Goal: Information Seeking & Learning: Learn about a topic

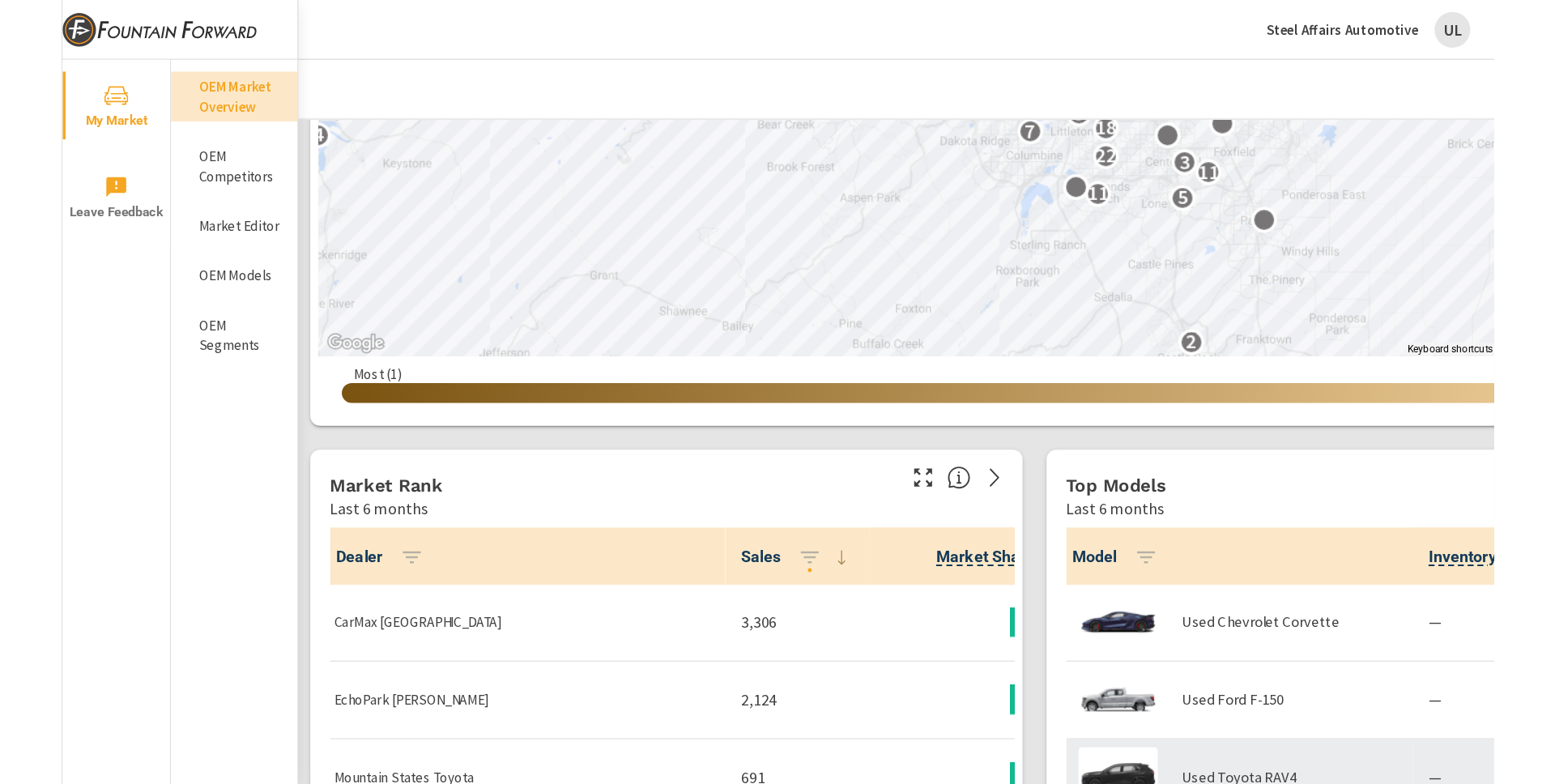
scroll to position [814, 0]
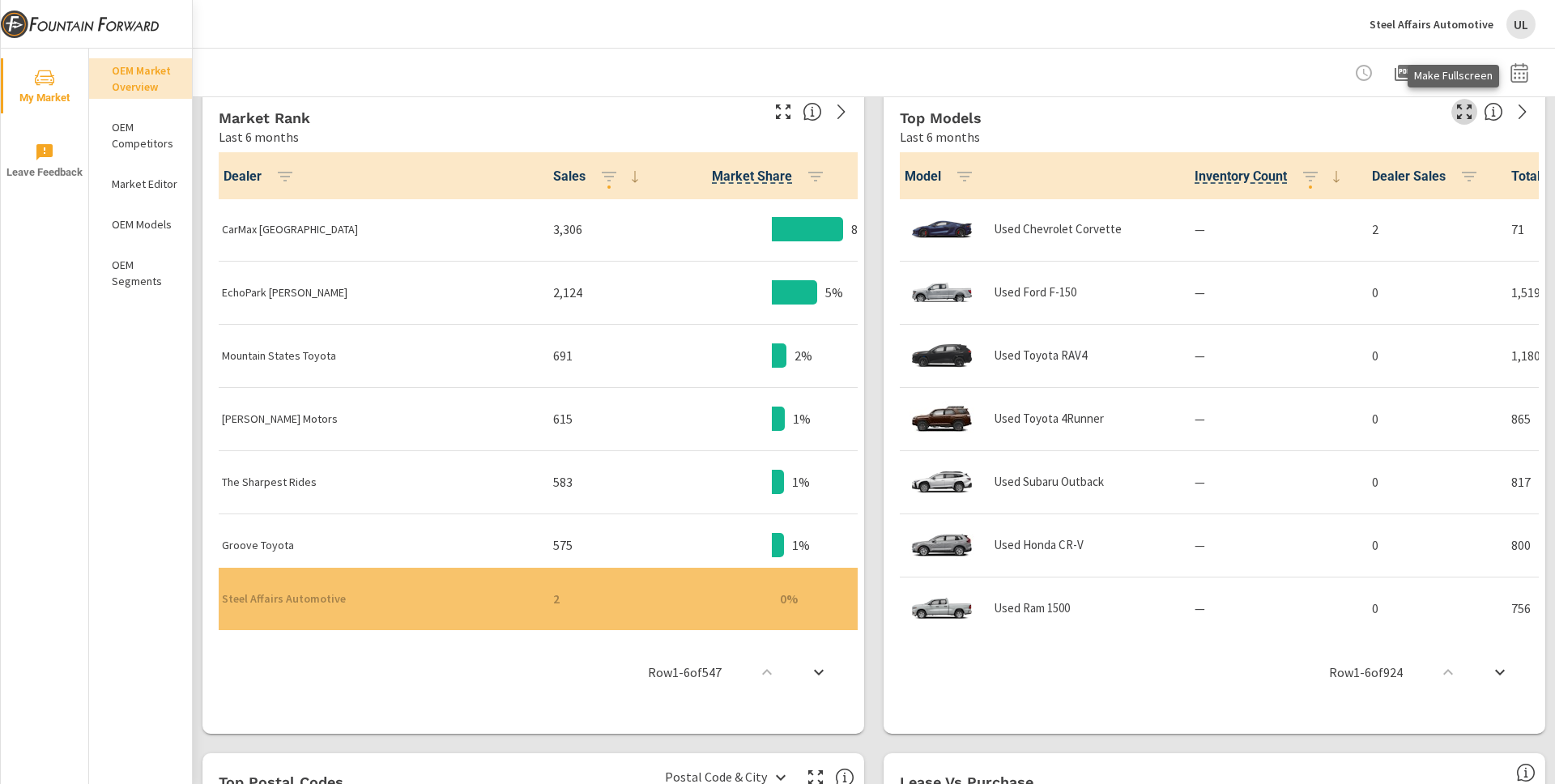
click at [1166, 109] on icon "button" at bounding box center [1465, 112] width 20 height 20
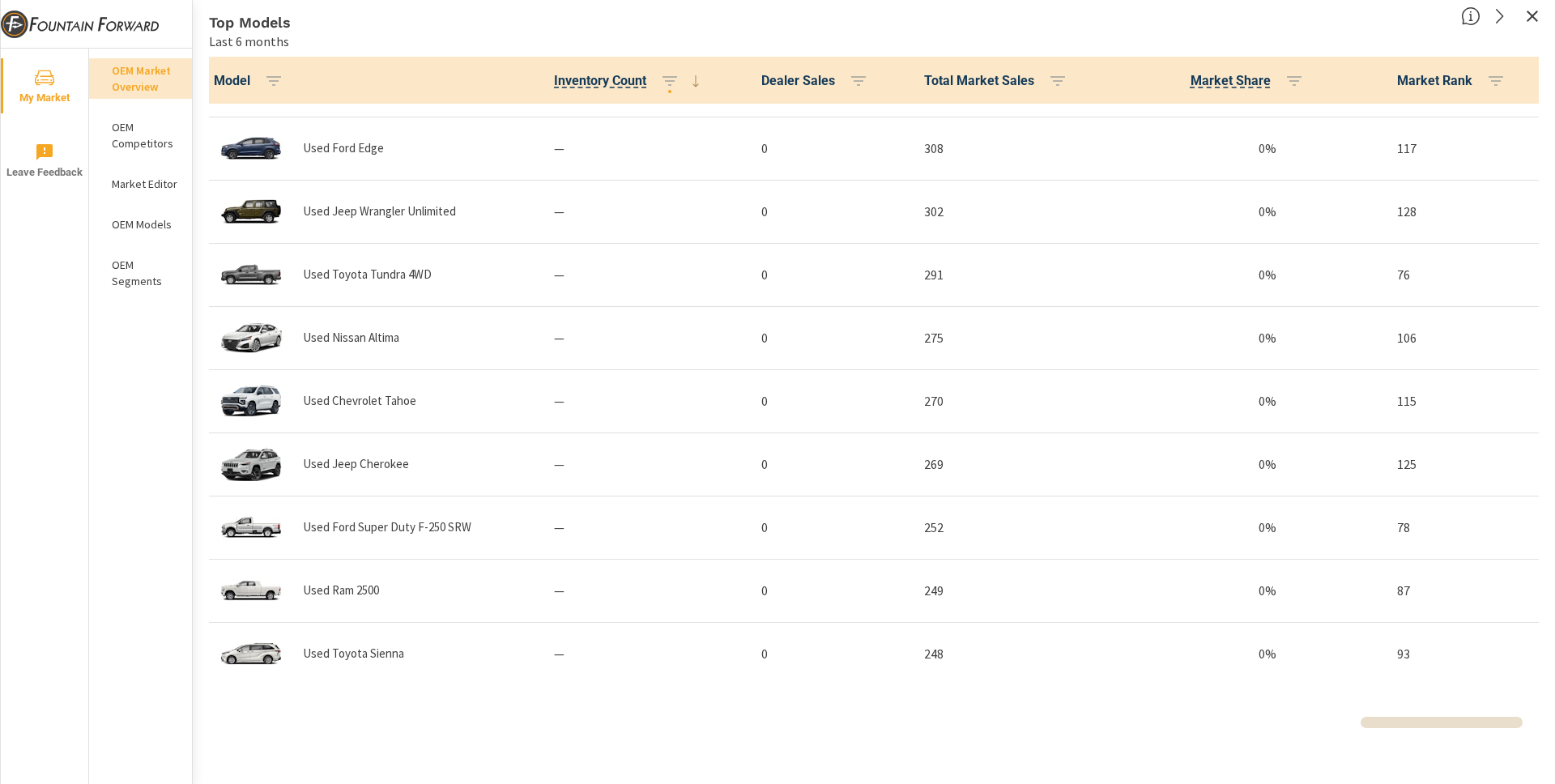
scroll to position [1823, 0]
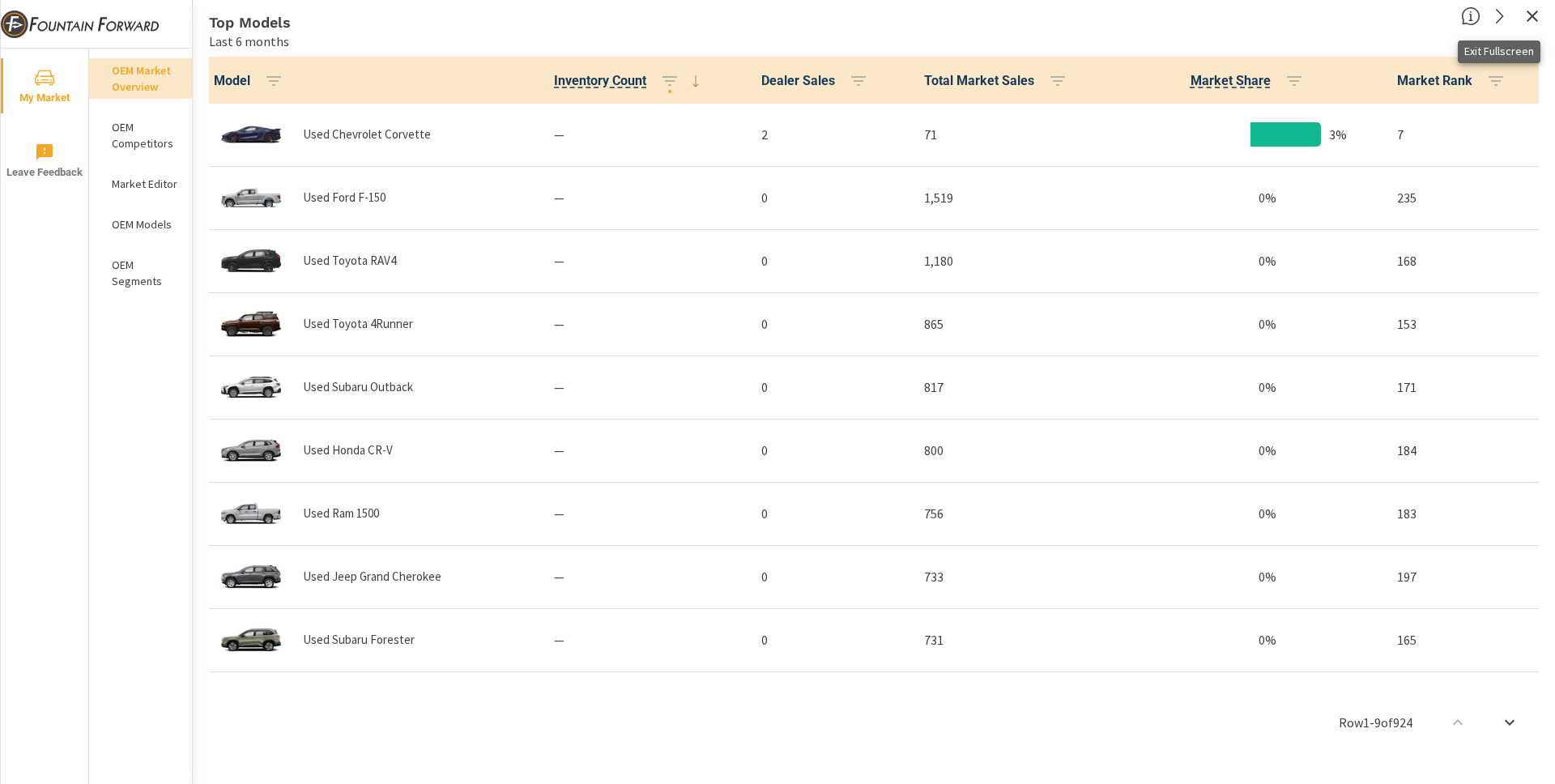
click at [1166, 18] on icon "button" at bounding box center [1532, 16] width 20 height 20
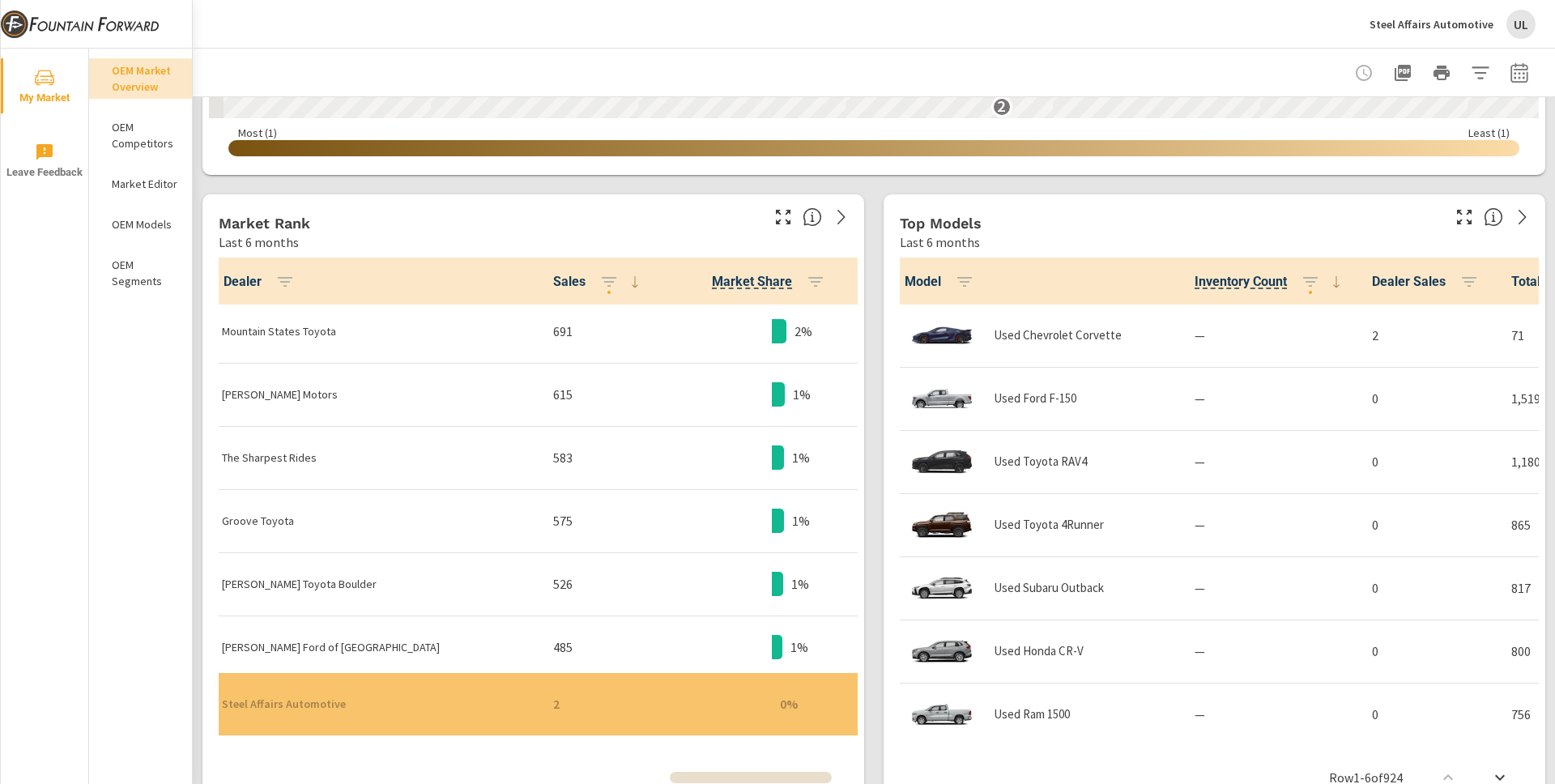
scroll to position [151, 0]
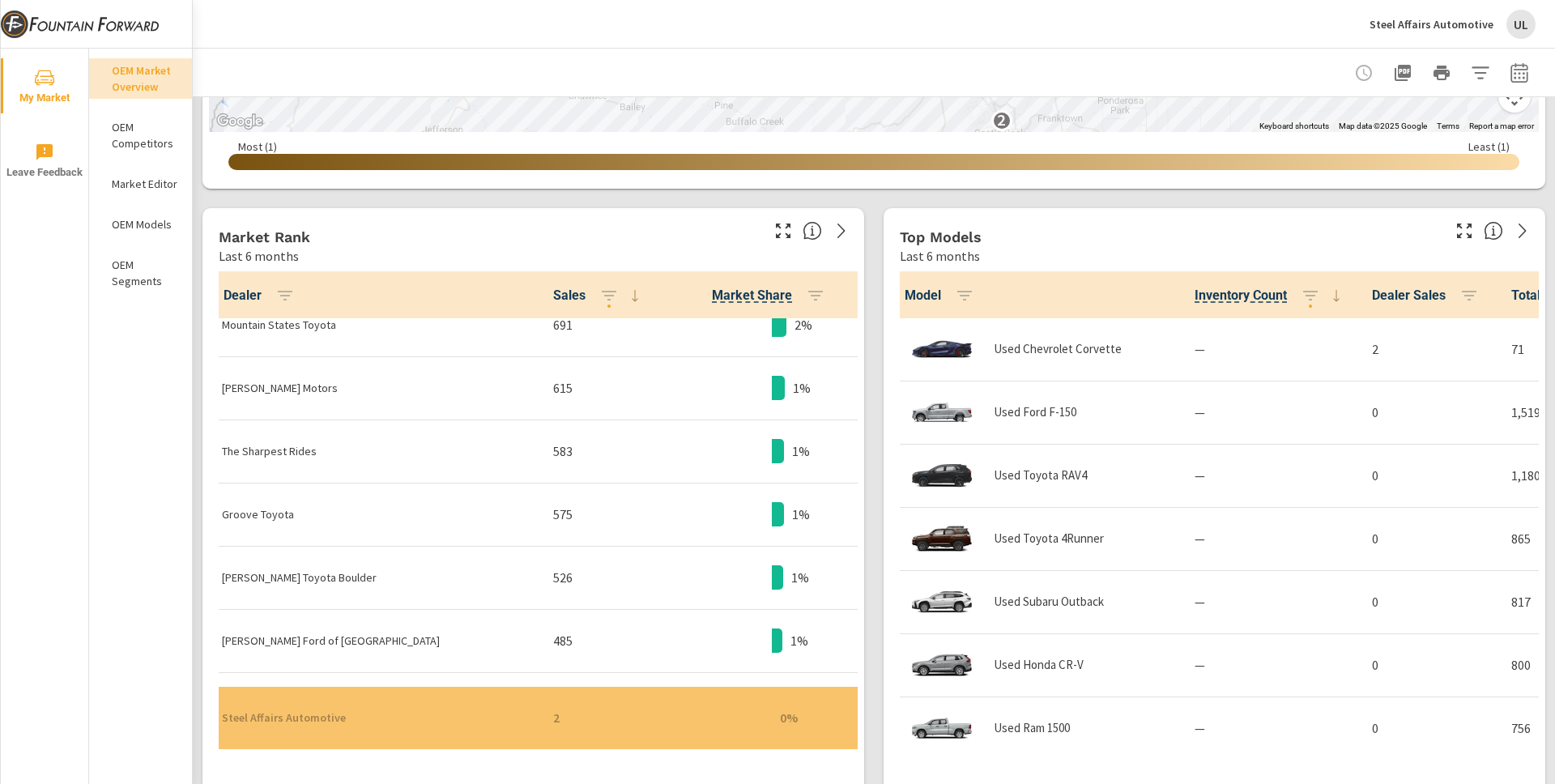
scroll to position [684, 0]
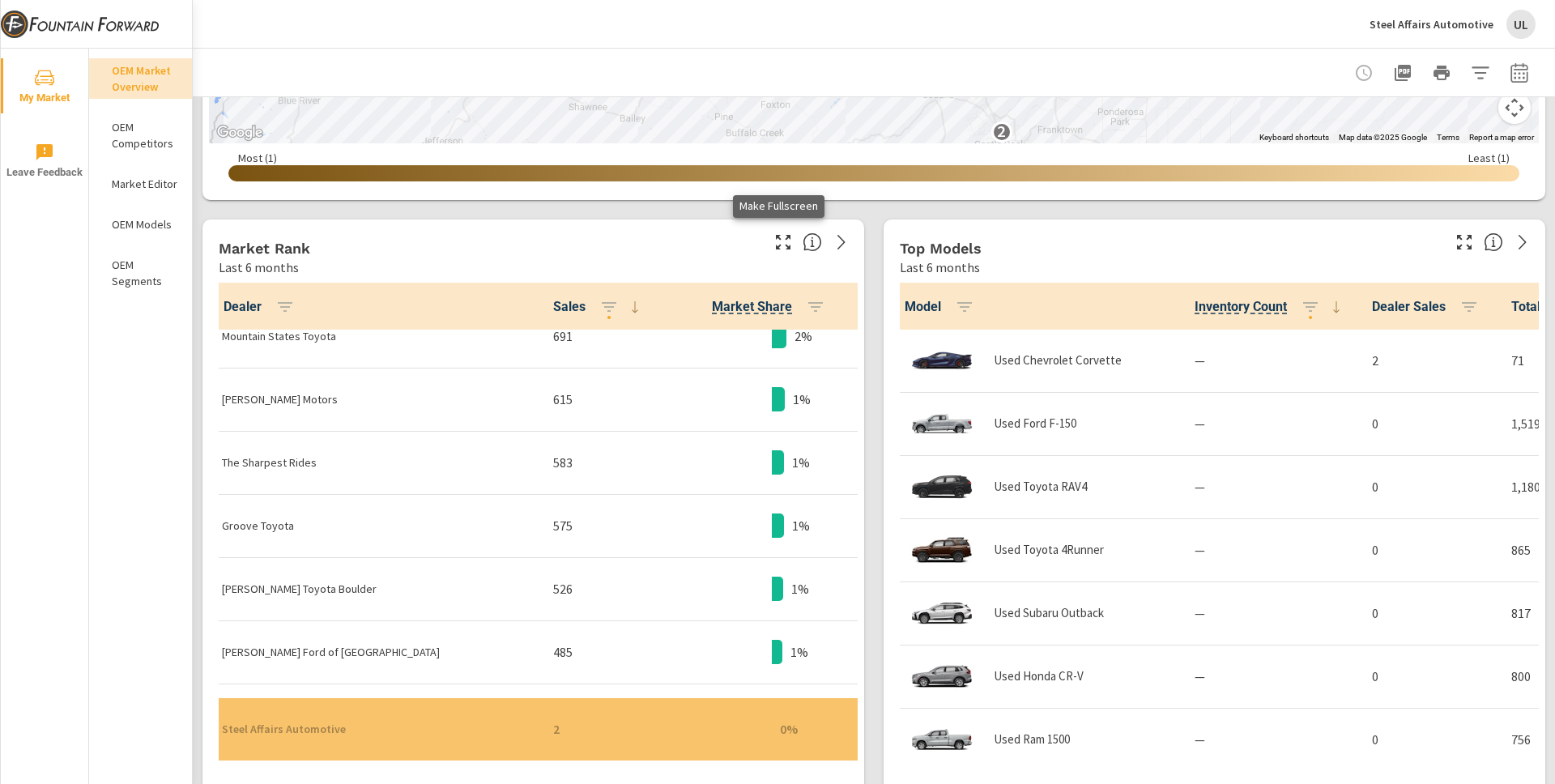
click at [777, 243] on icon "button" at bounding box center [784, 242] width 20 height 20
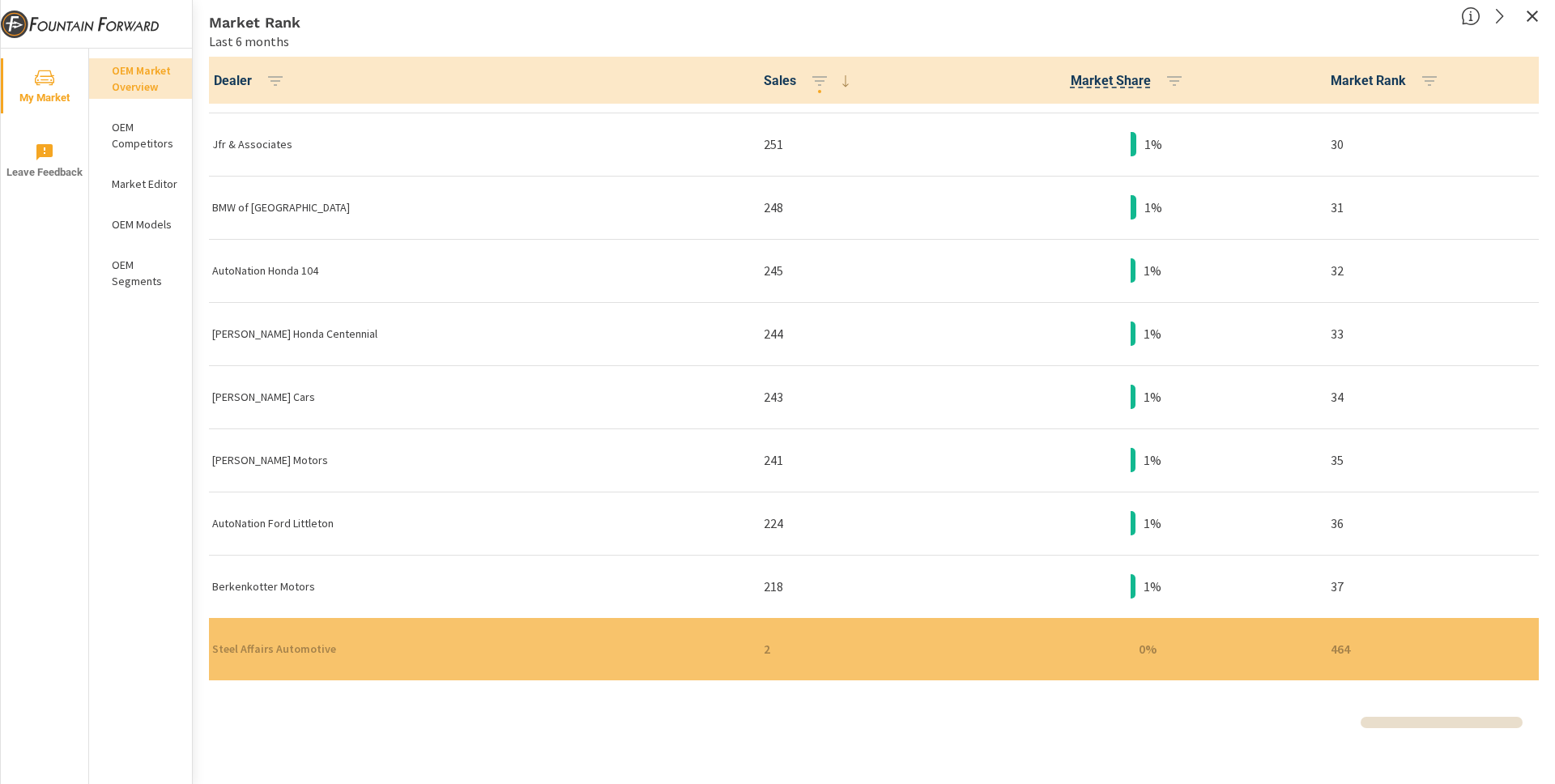
scroll to position [1675, 0]
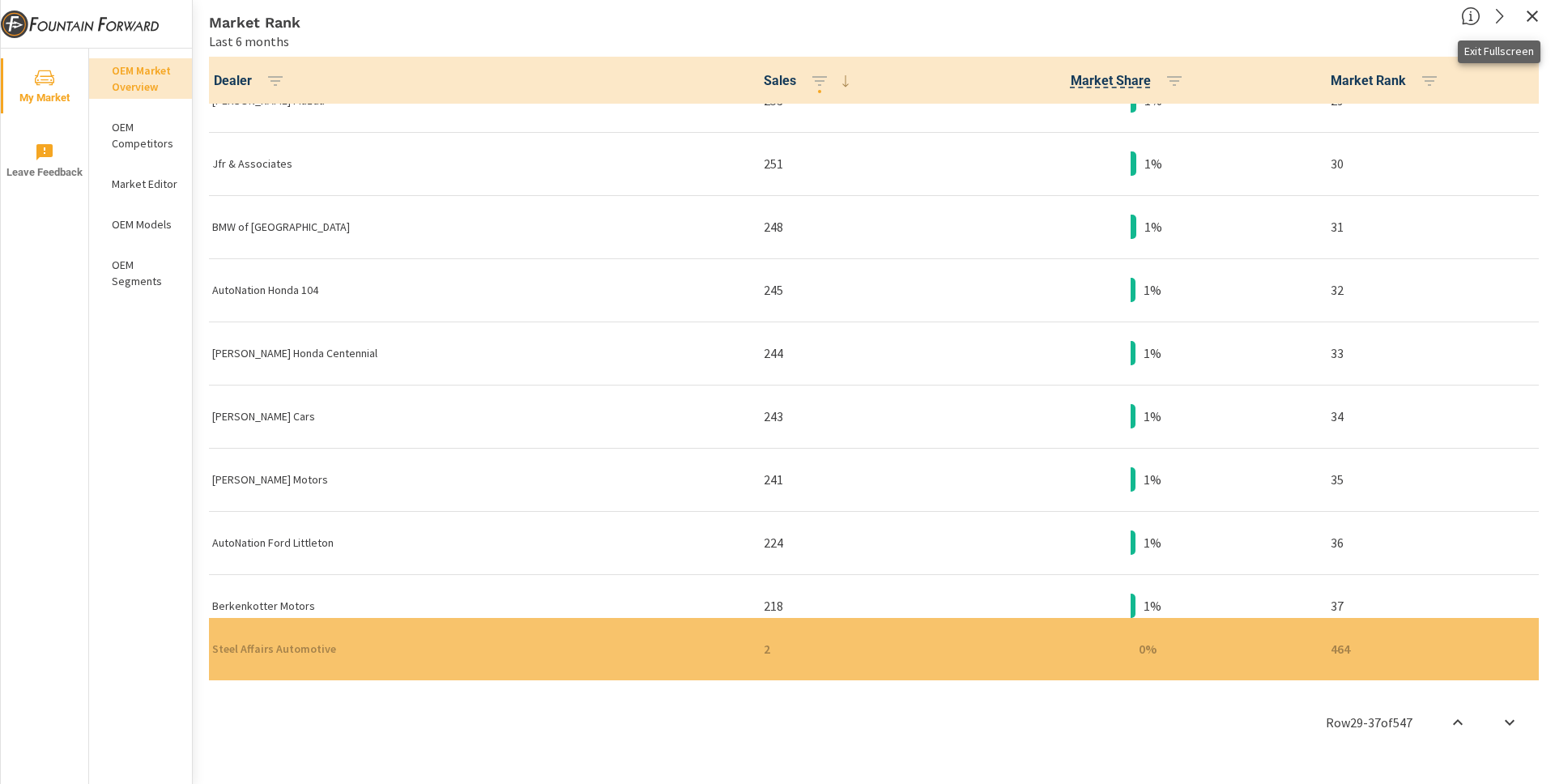
click at [1166, 11] on icon "button" at bounding box center [1532, 16] width 20 height 20
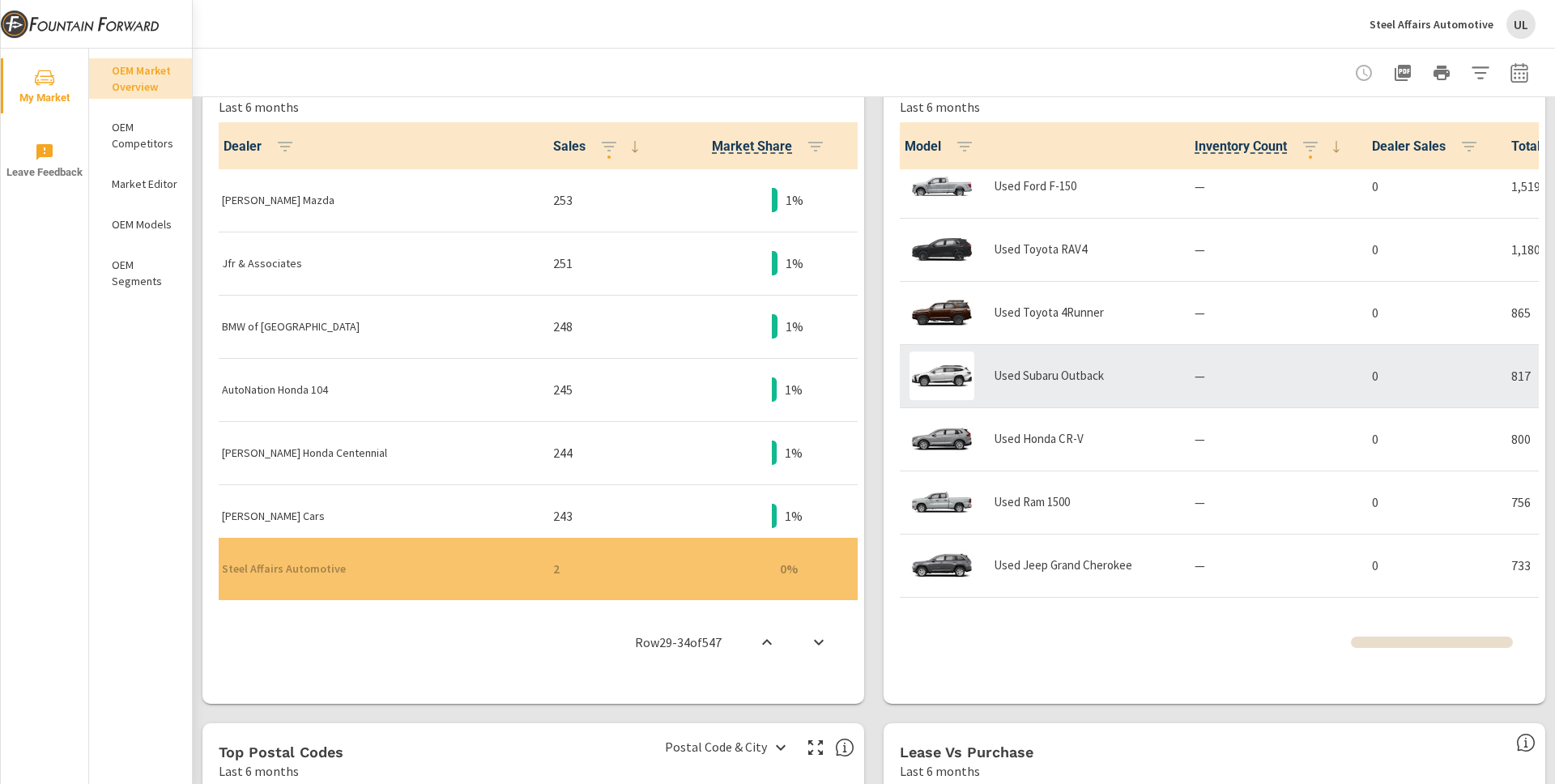
scroll to position [427, 0]
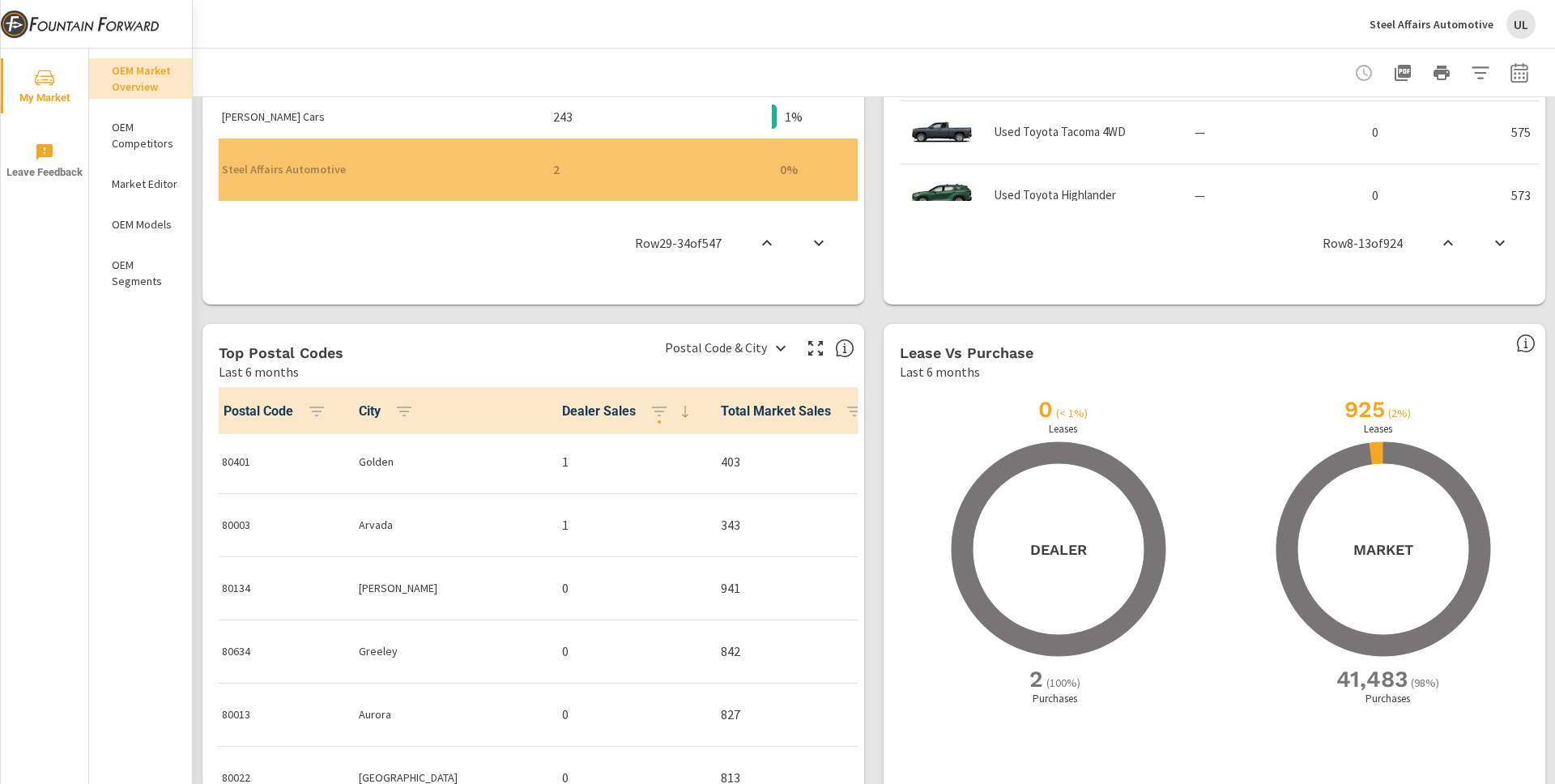
scroll to position [614, 0]
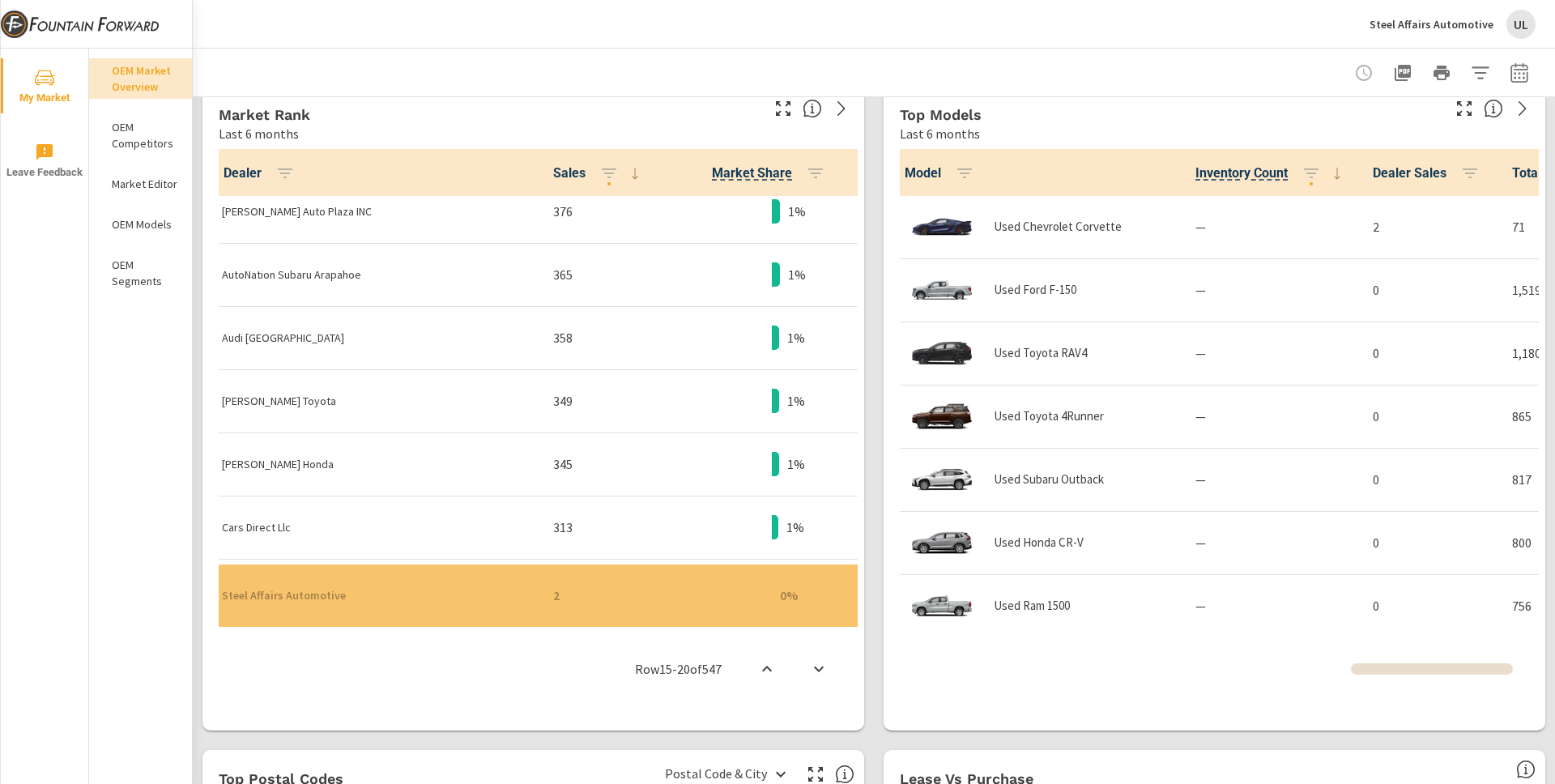
scroll to position [278, 0]
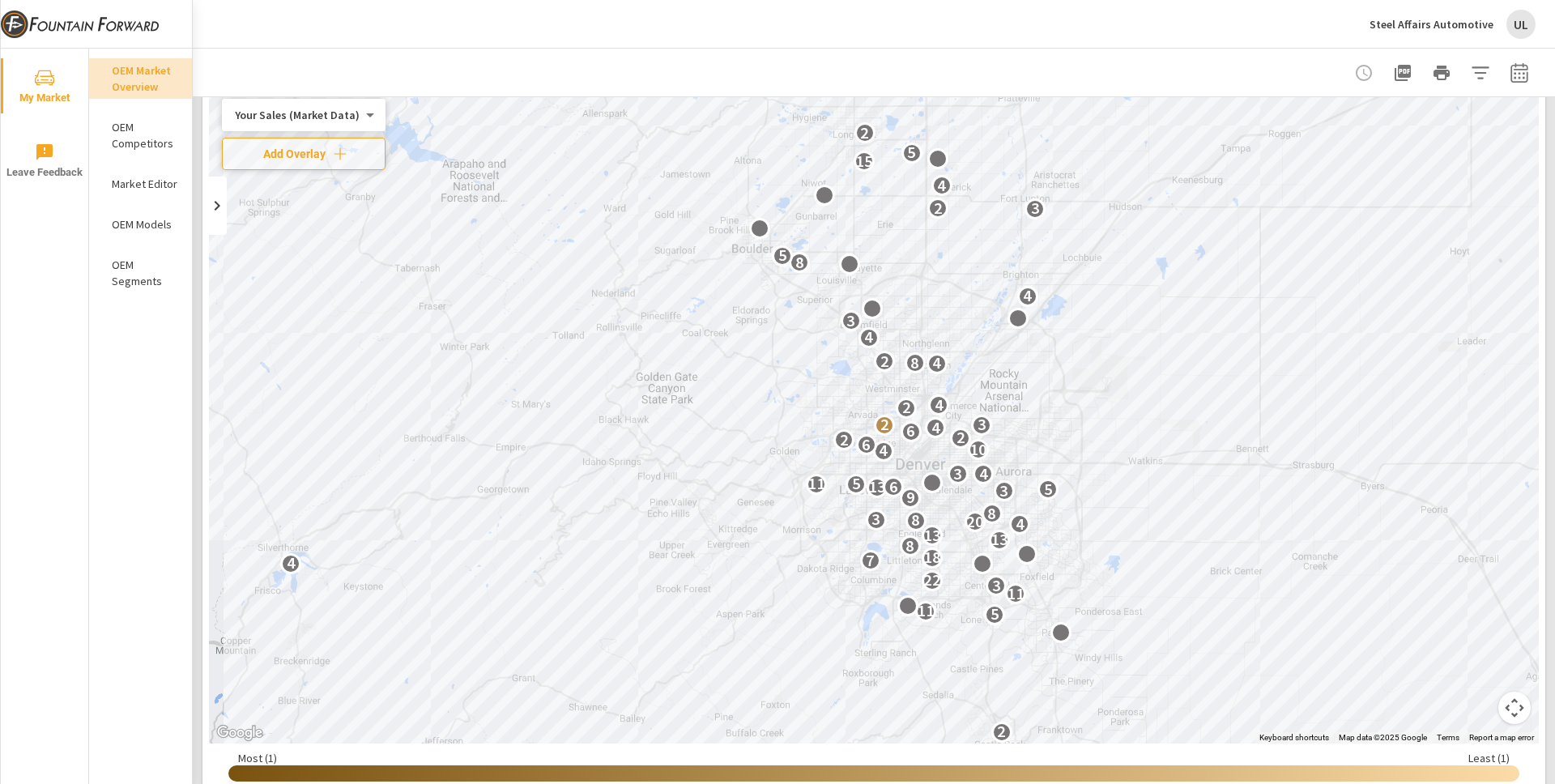
scroll to position [106, 0]
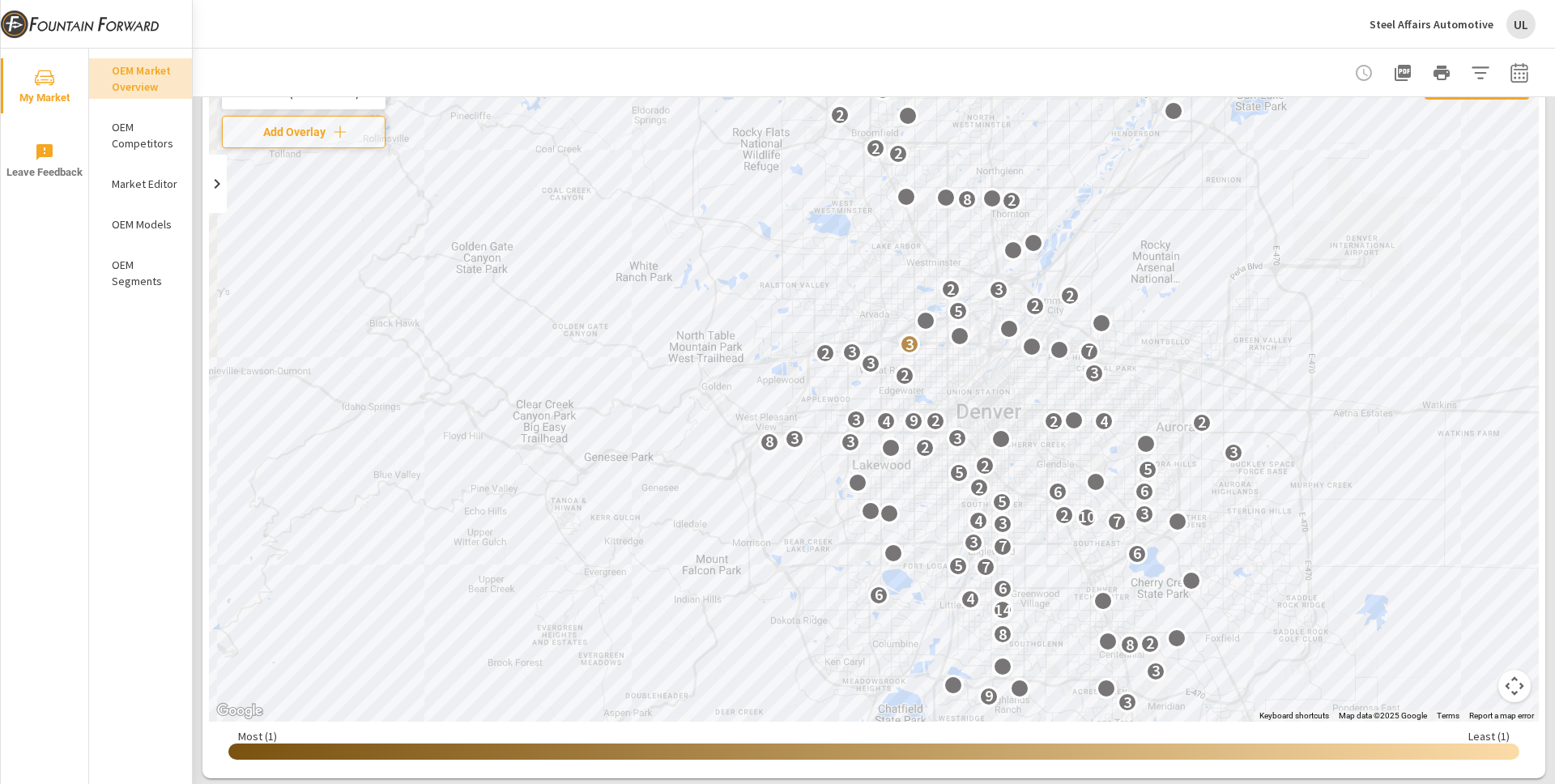
drag, startPoint x: 842, startPoint y: 359, endPoint x: 1285, endPoint y: 359, distance: 443.0
click at [1166, 359] on div "4 2 3 9 3 8 2 8 14 4 6 6 7 5 6 7 3 3 7 4 10 2 3 5 6 6 2 5 5 2 3 2 8 3 3 3 2 2 4…" at bounding box center [874, 392] width 1330 height 657
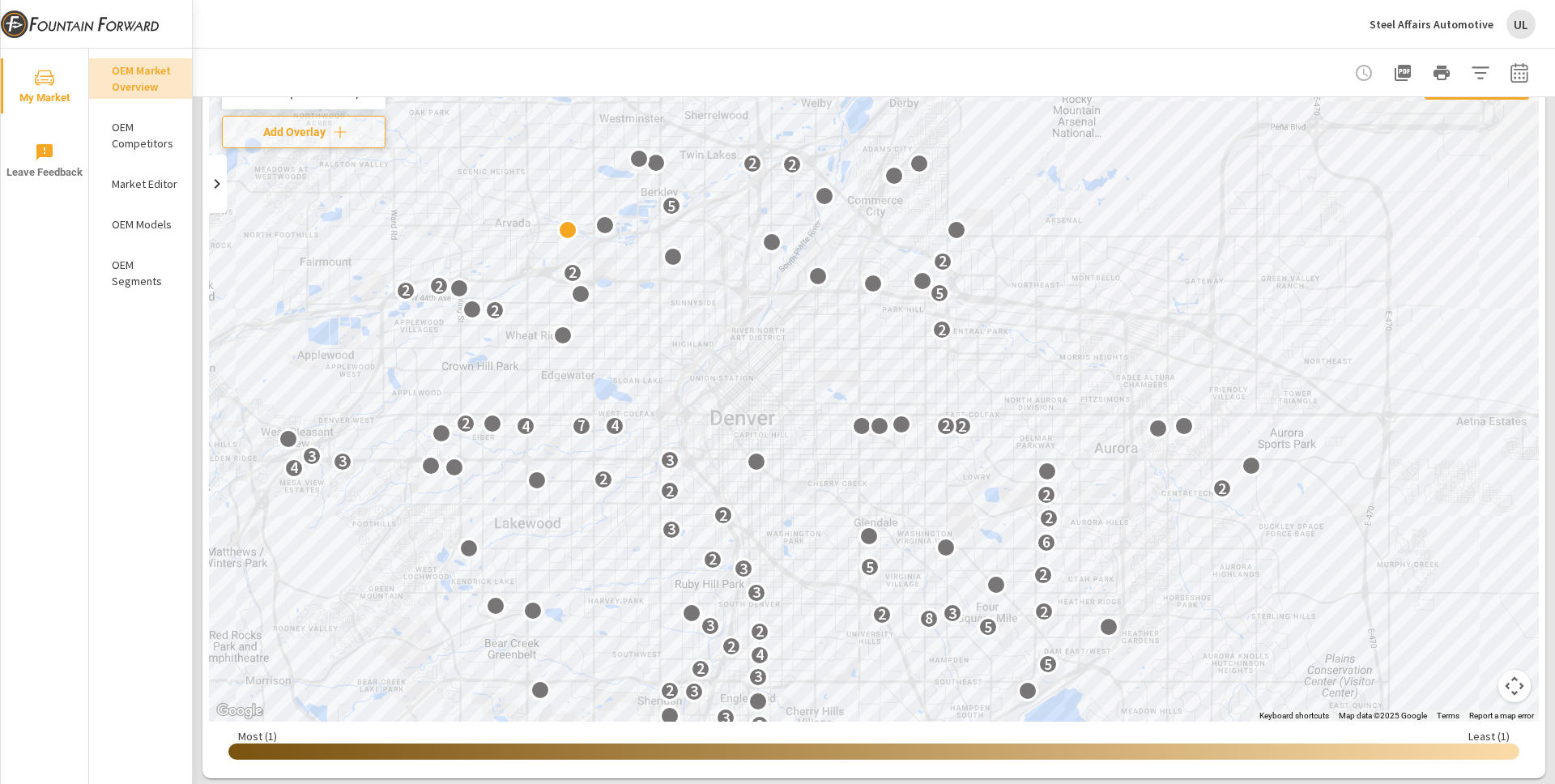
click at [870, 63] on div at bounding box center [874, 72] width 1324 height 48
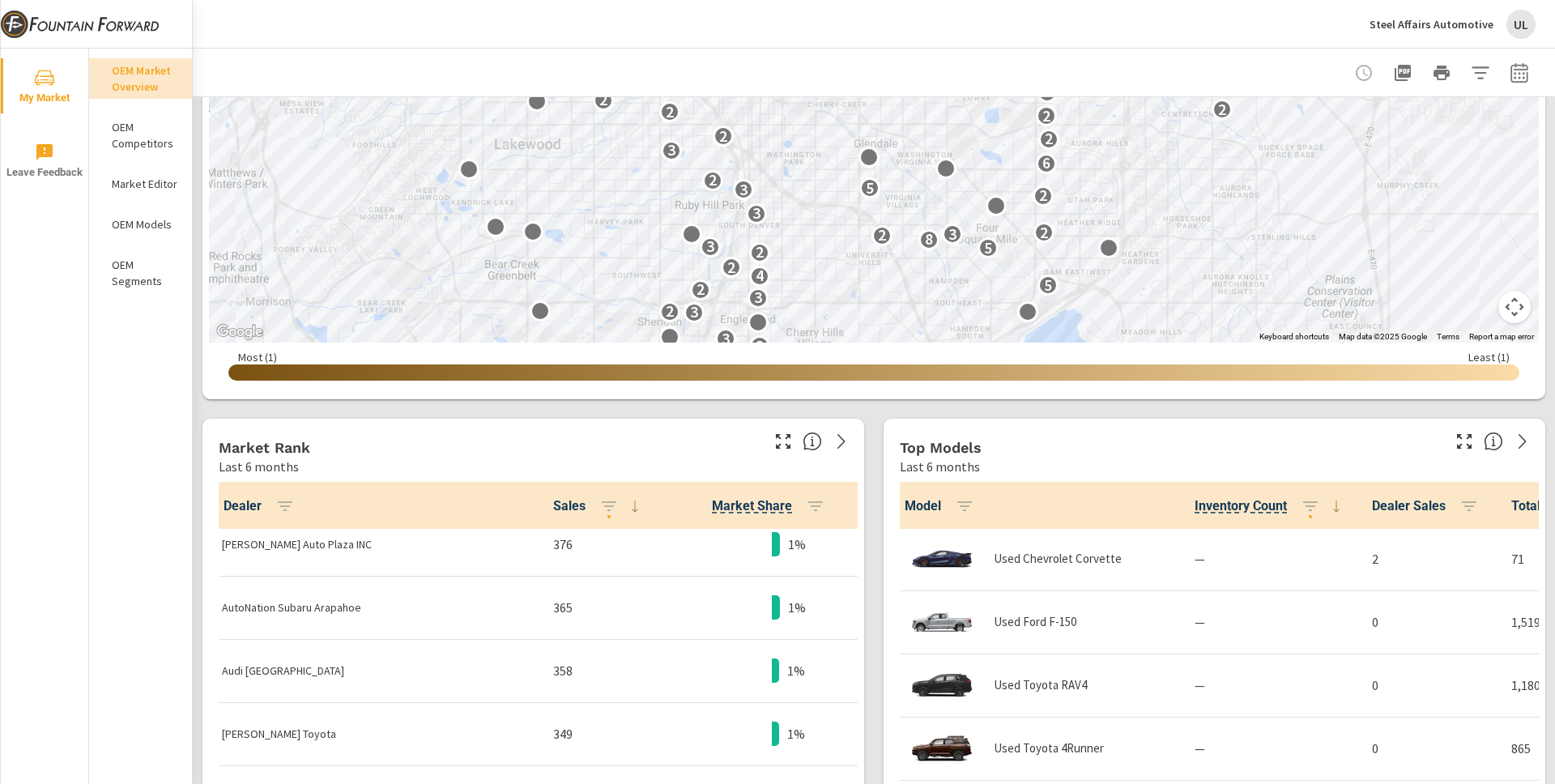
scroll to position [715, 0]
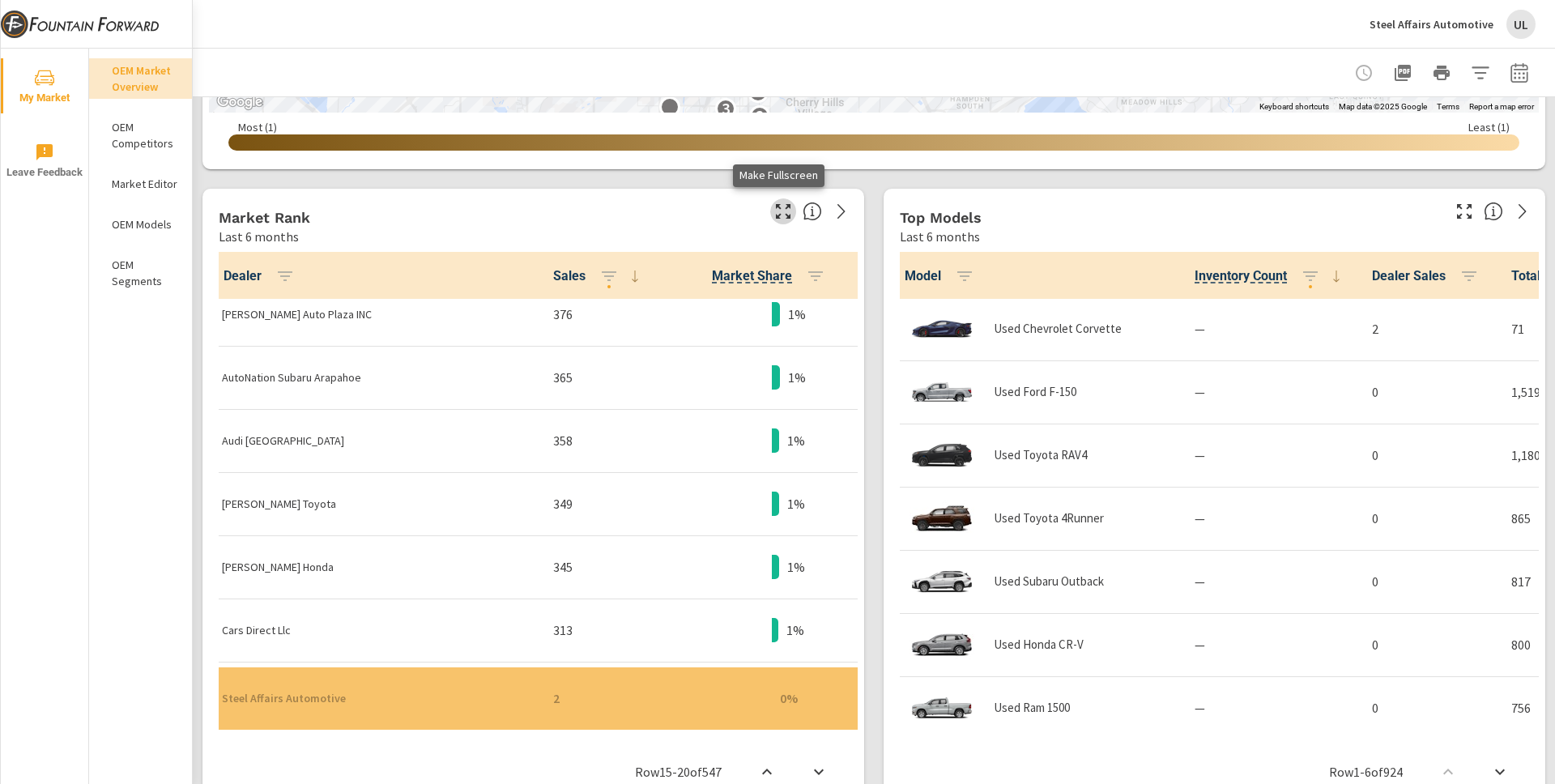
click at [780, 212] on icon "button" at bounding box center [784, 212] width 20 height 20
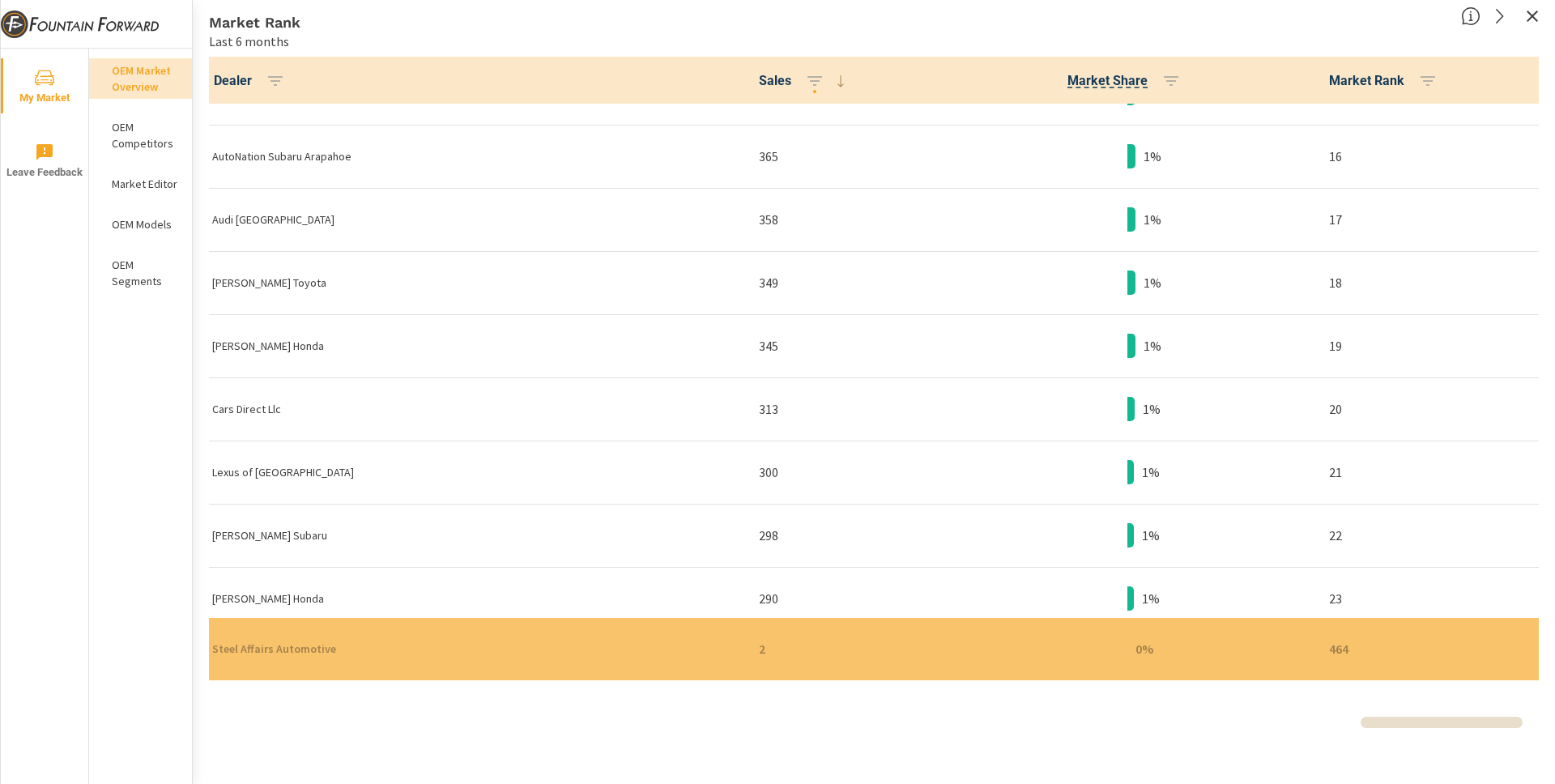
scroll to position [953, 0]
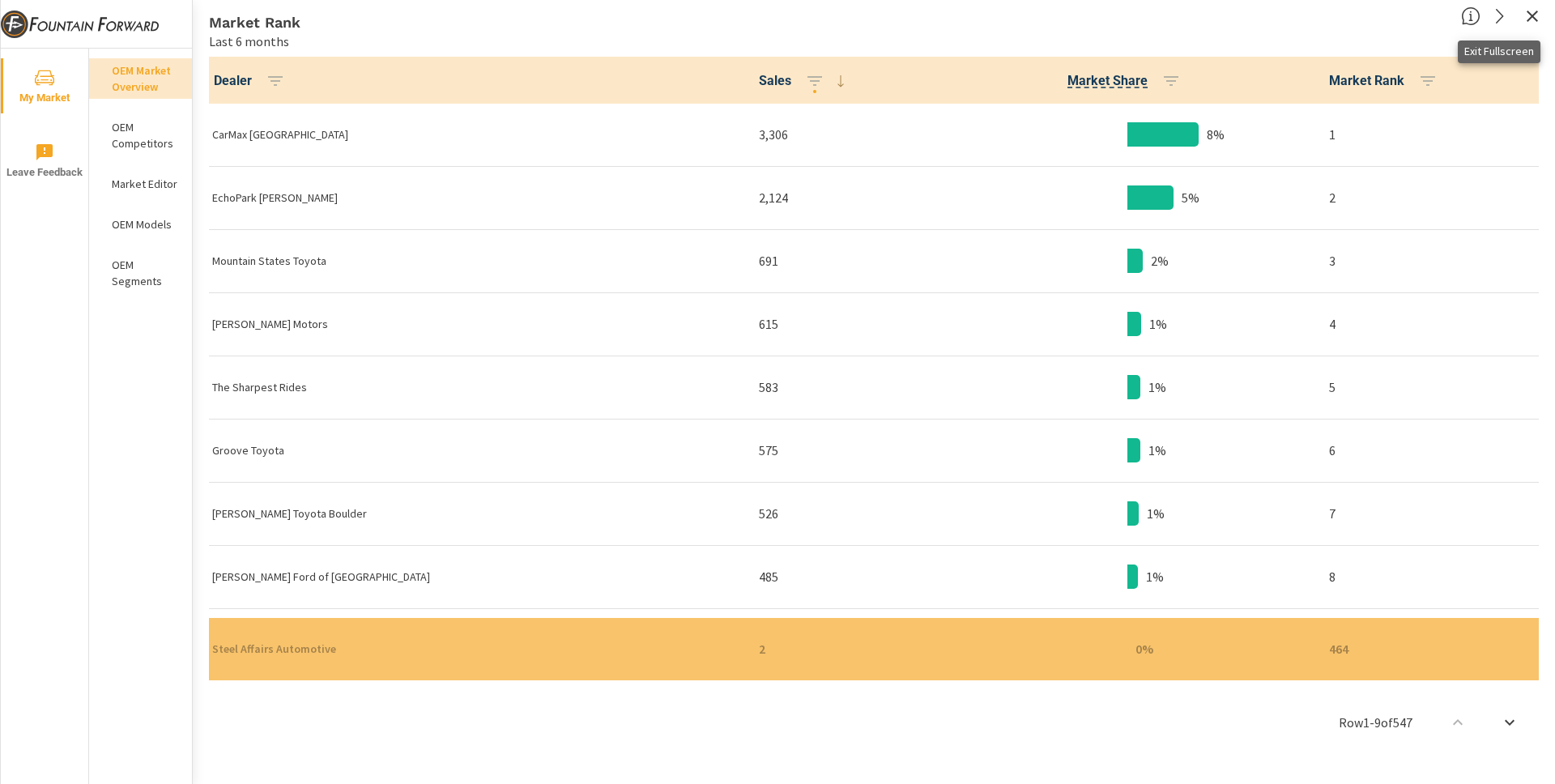
click at [1166, 10] on icon "button" at bounding box center [1532, 16] width 20 height 20
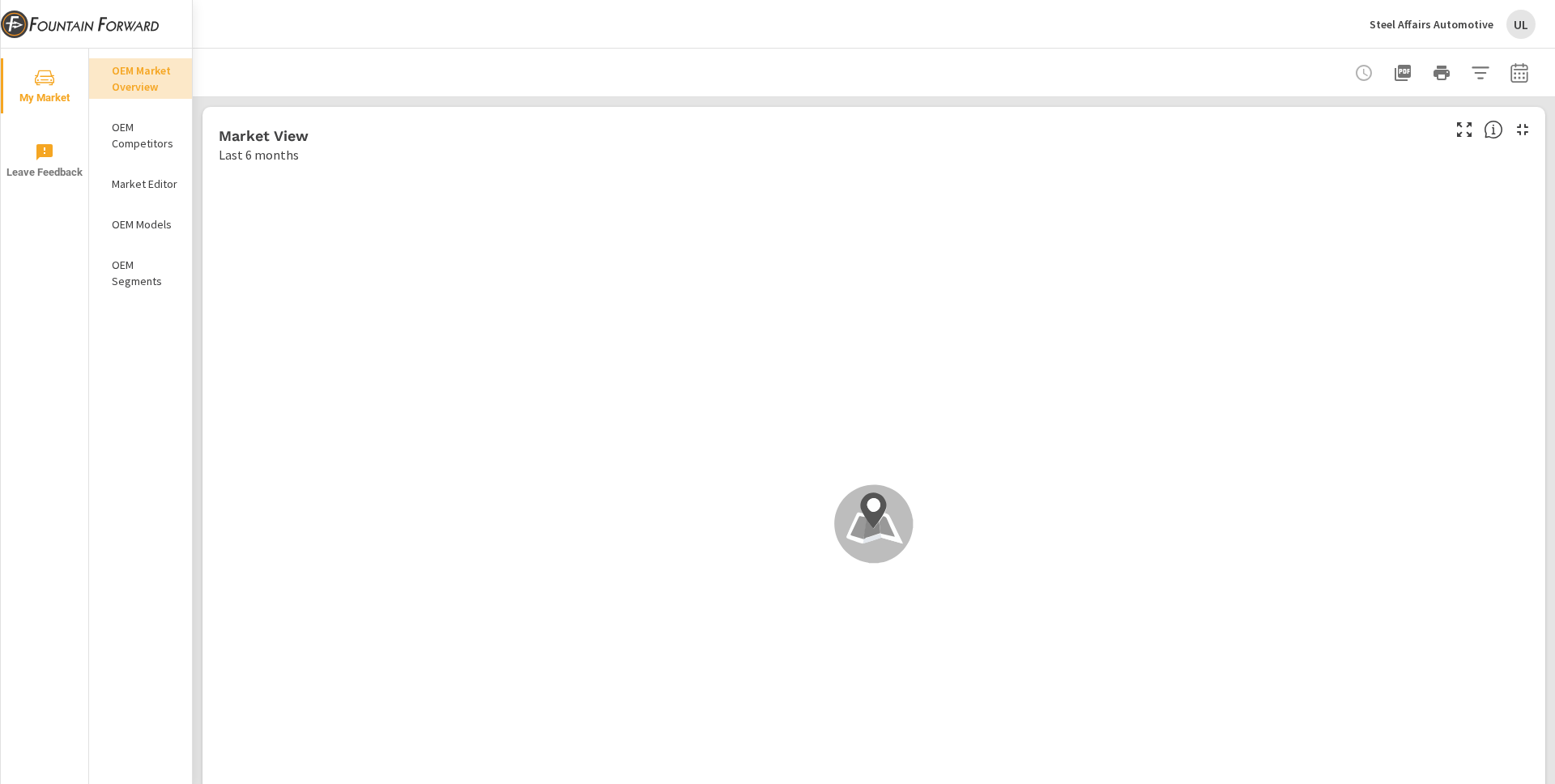
click at [1166, 60] on div at bounding box center [874, 72] width 1324 height 48
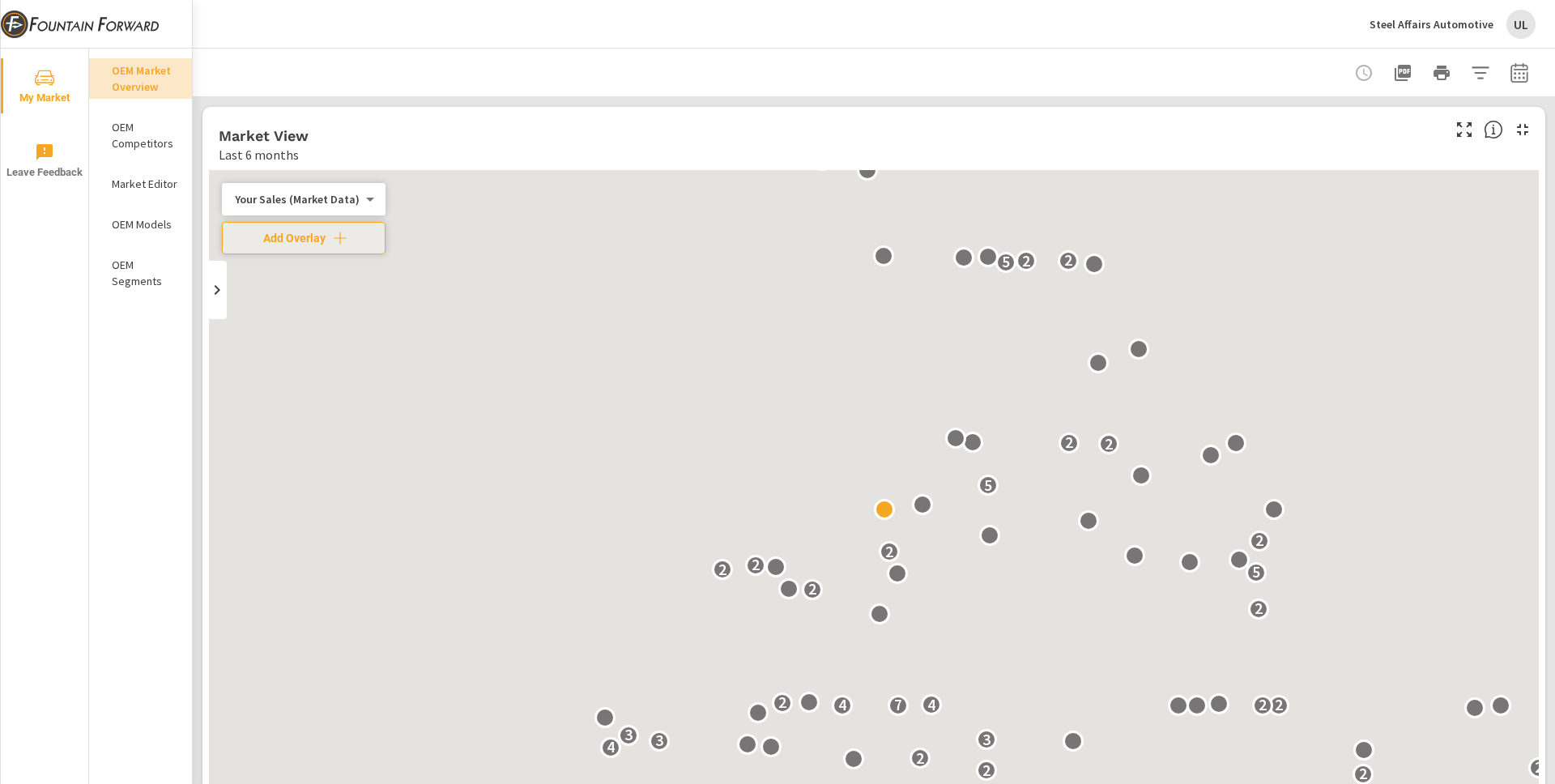
scroll to position [633, 0]
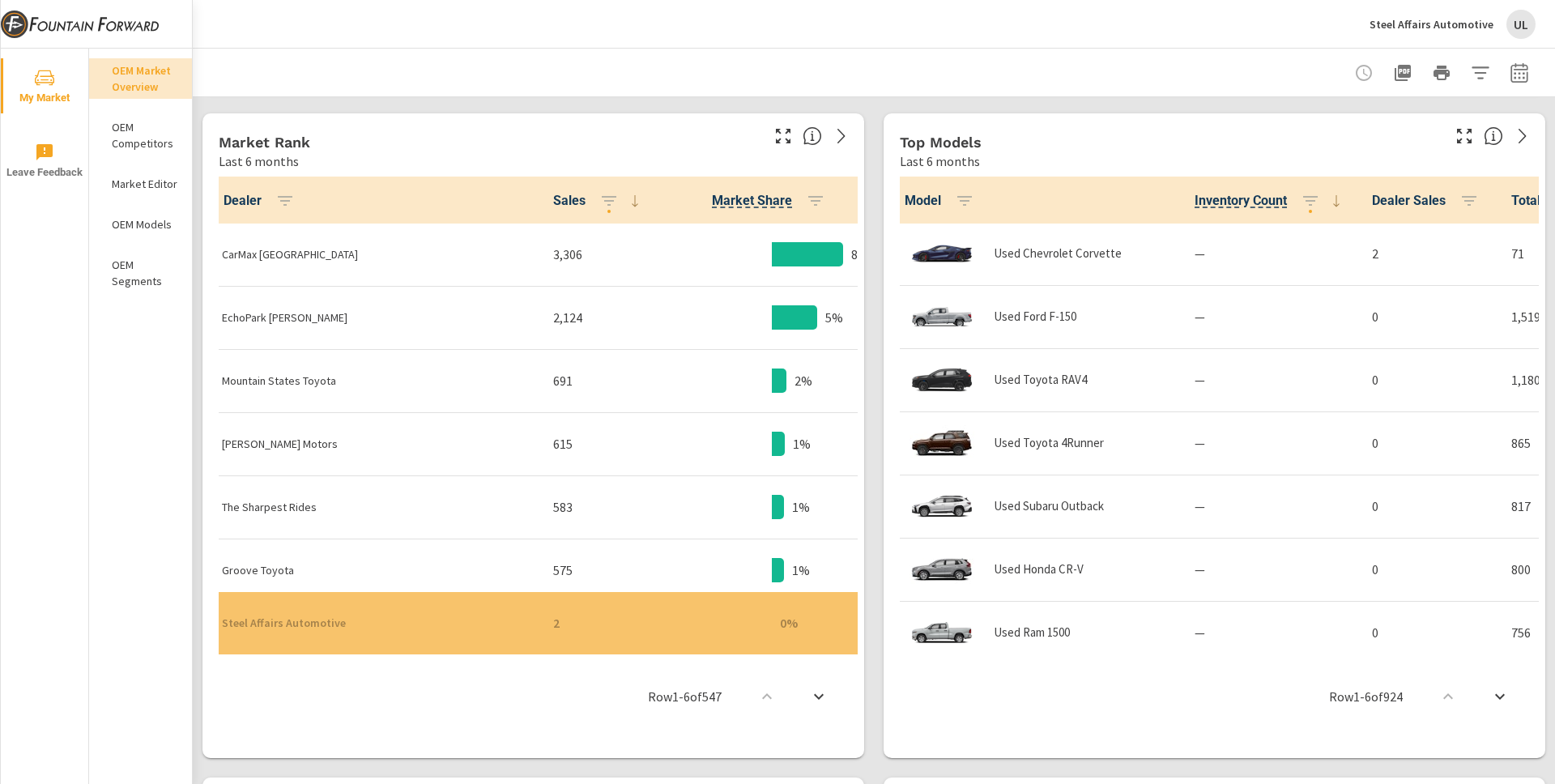
scroll to position [791, 0]
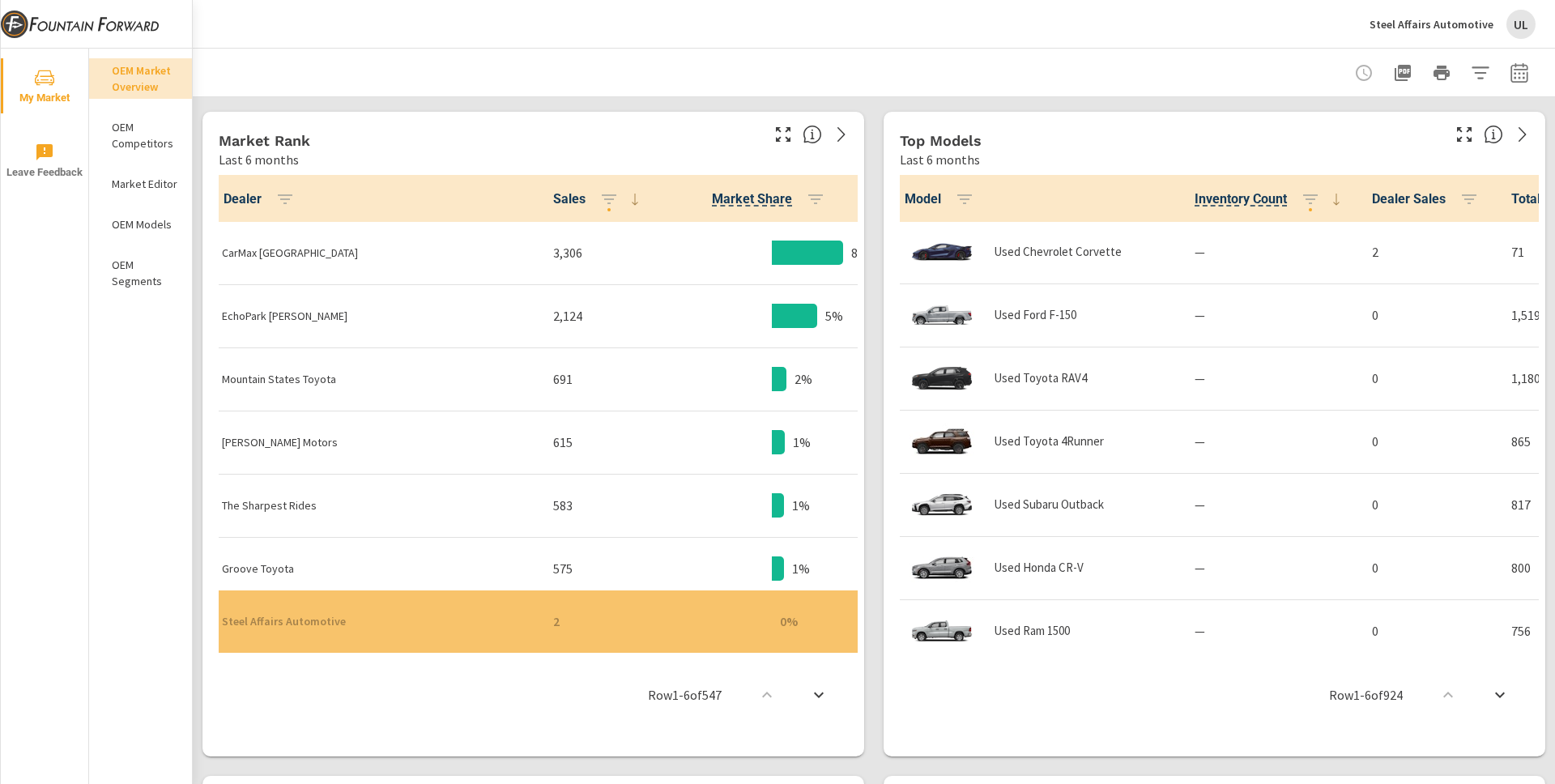
drag, startPoint x: 907, startPoint y: 138, endPoint x: 980, endPoint y: 144, distance: 73.2
click at [980, 144] on div "Top Models" at bounding box center [1169, 140] width 538 height 19
click at [891, 138] on div "Top Models Last 6 months" at bounding box center [1164, 140] width 561 height 58
click at [884, 173] on div "Top Models Last 6 months Model Inventory Count Dealer Sales Total Market Sales …" at bounding box center [1215, 434] width 661 height 645
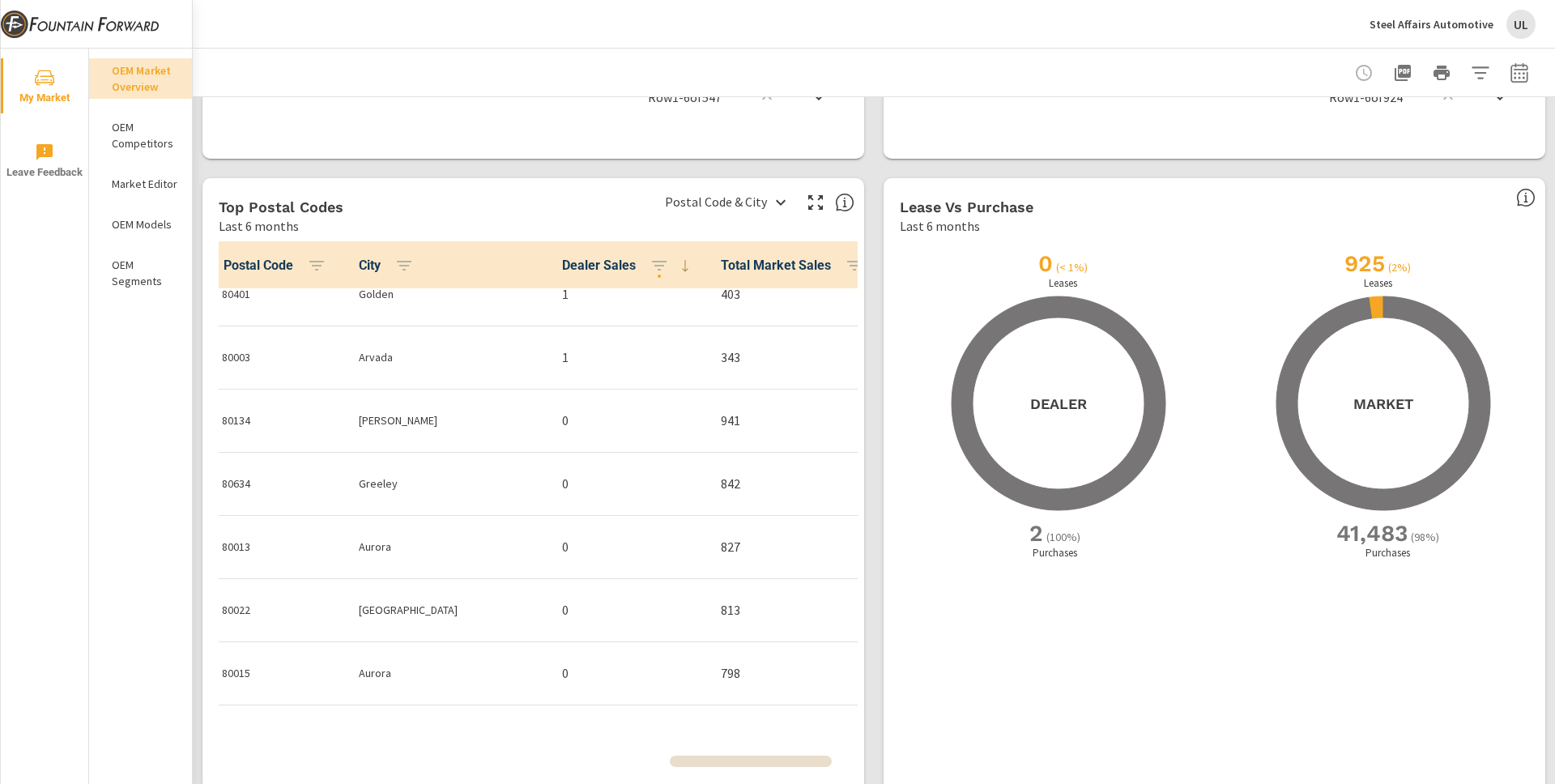
scroll to position [0, 0]
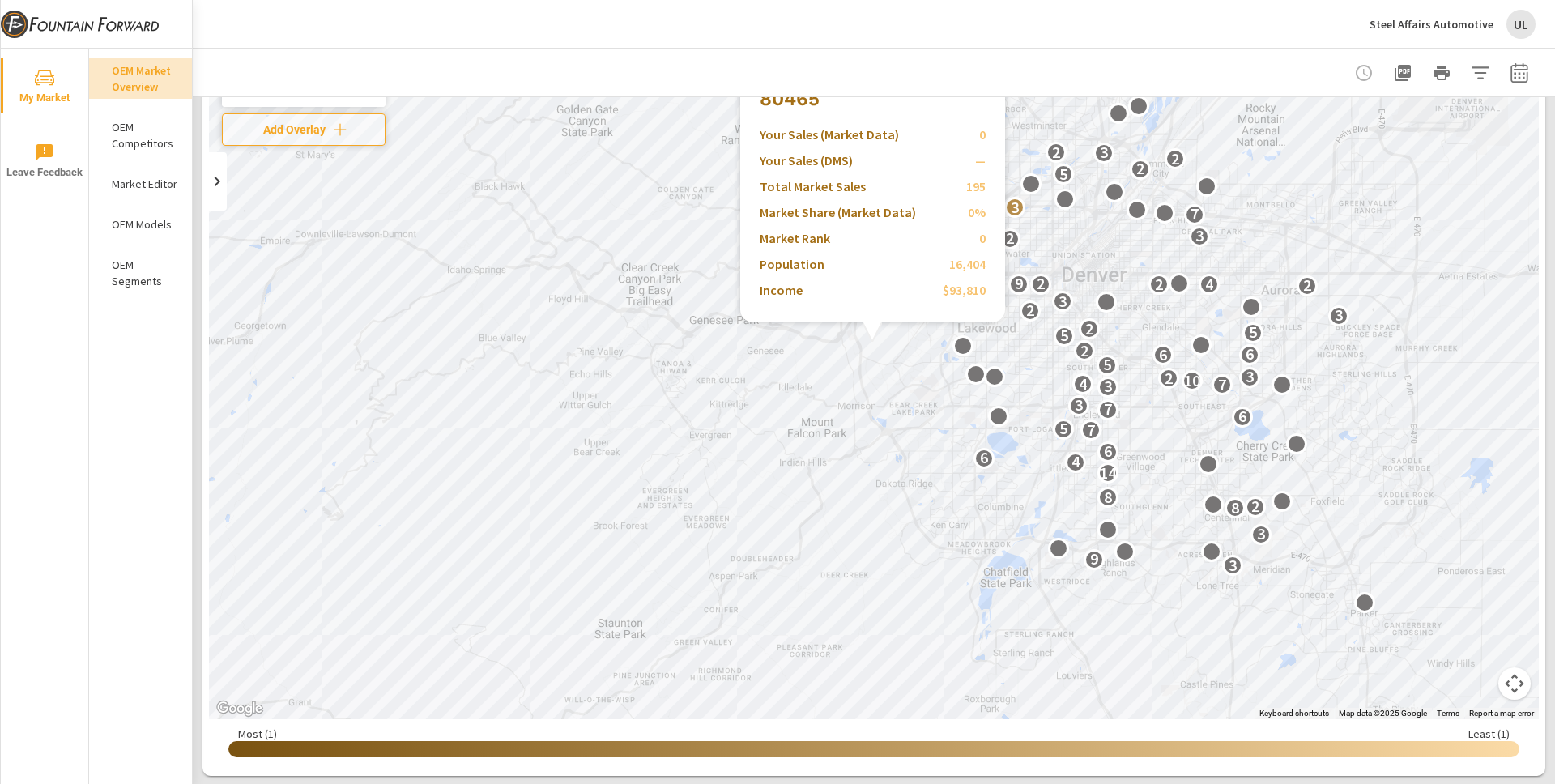
scroll to position [99, 0]
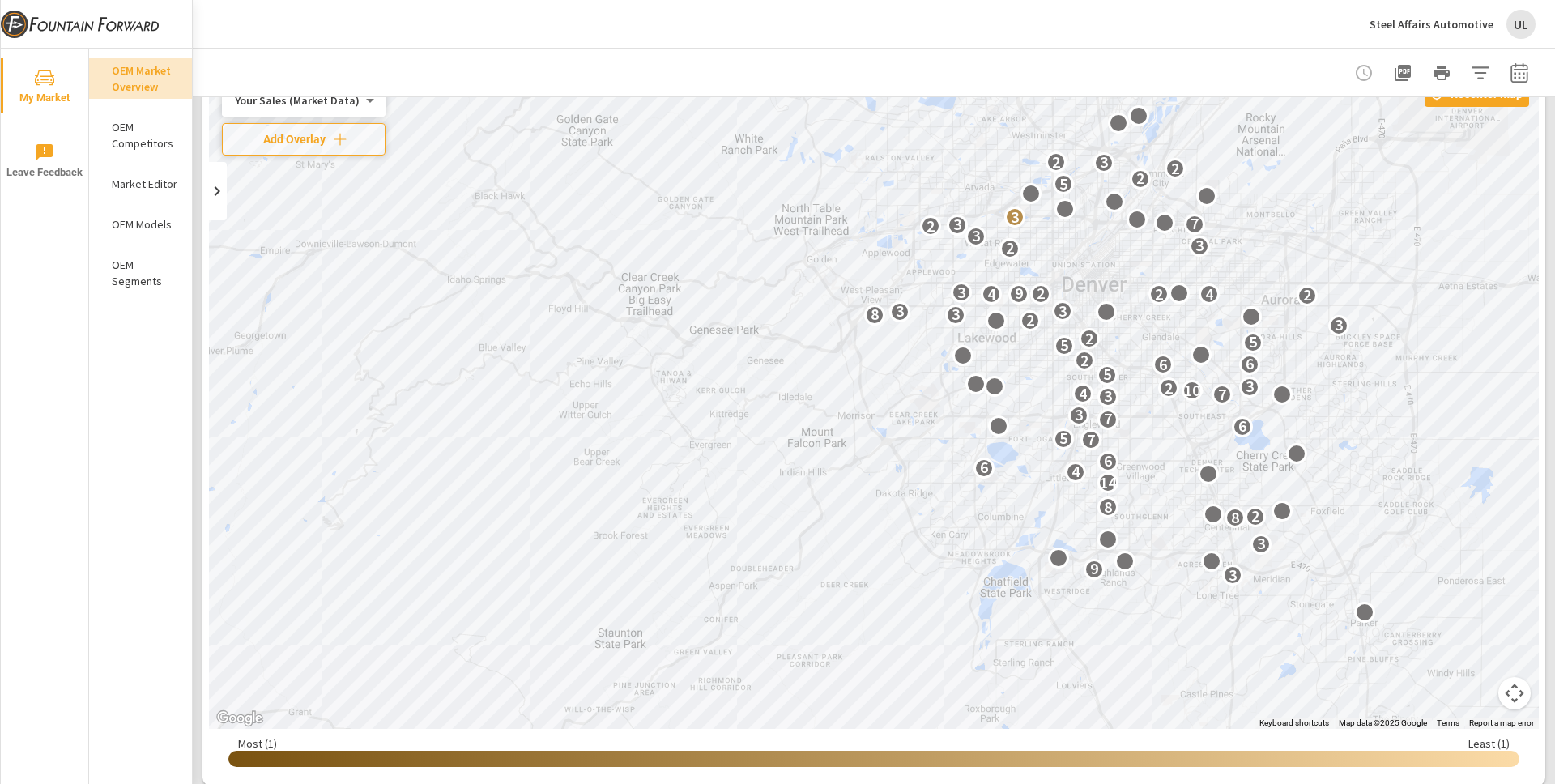
click at [1021, 45] on div "Steel Affairs Automotive UL" at bounding box center [874, 24] width 1324 height 48
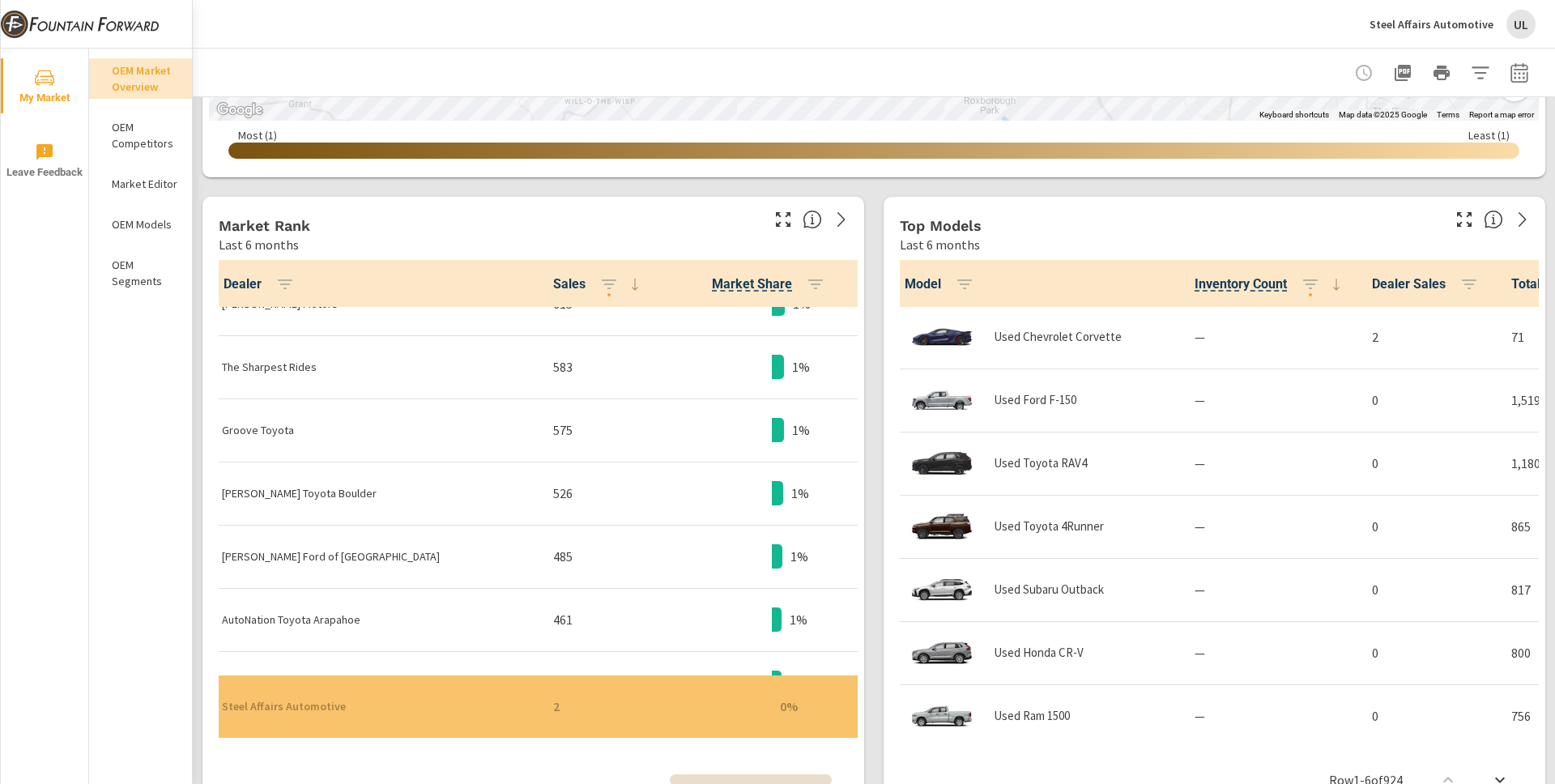
scroll to position [234, 0]
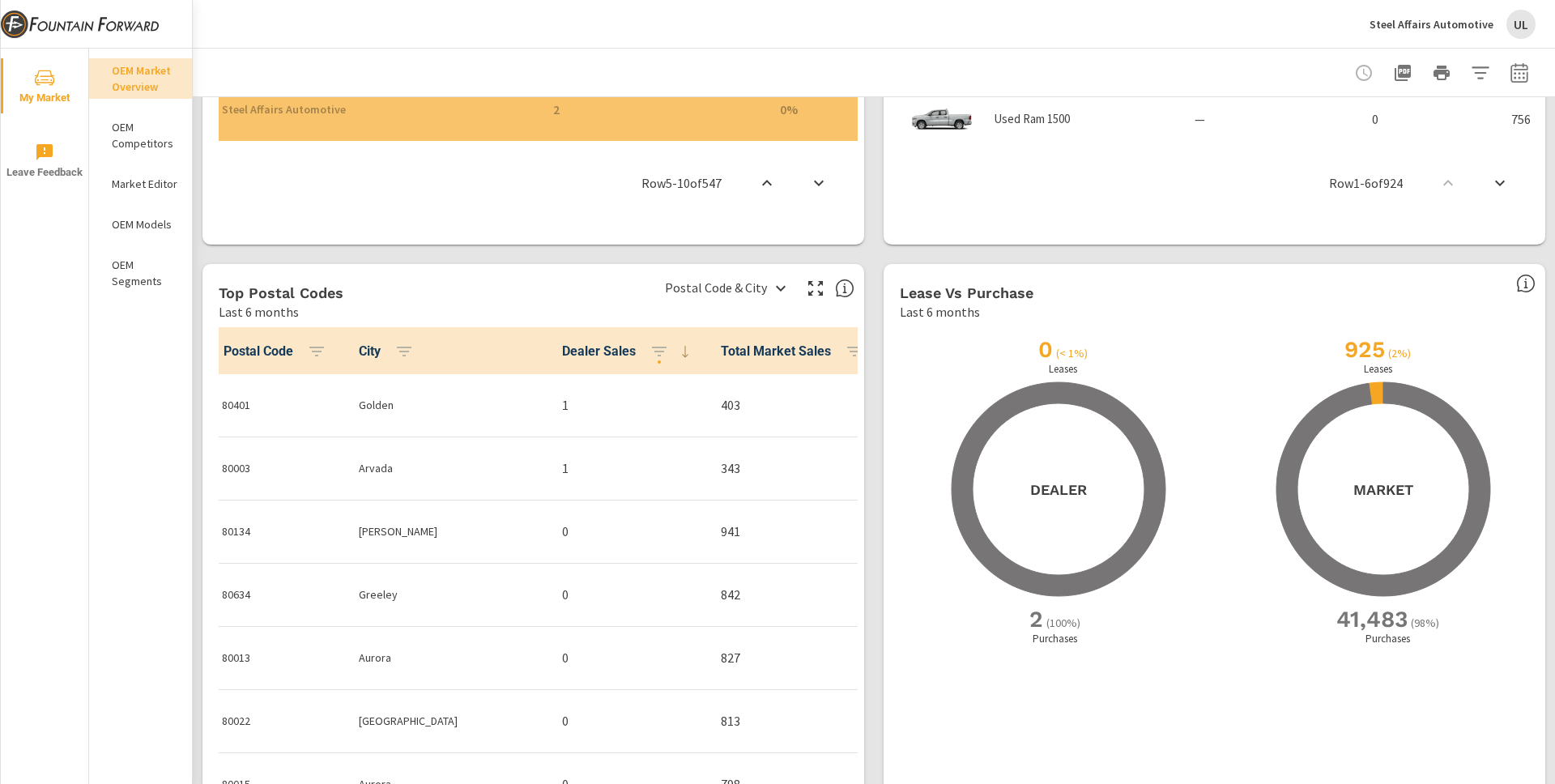
scroll to position [1342, 0]
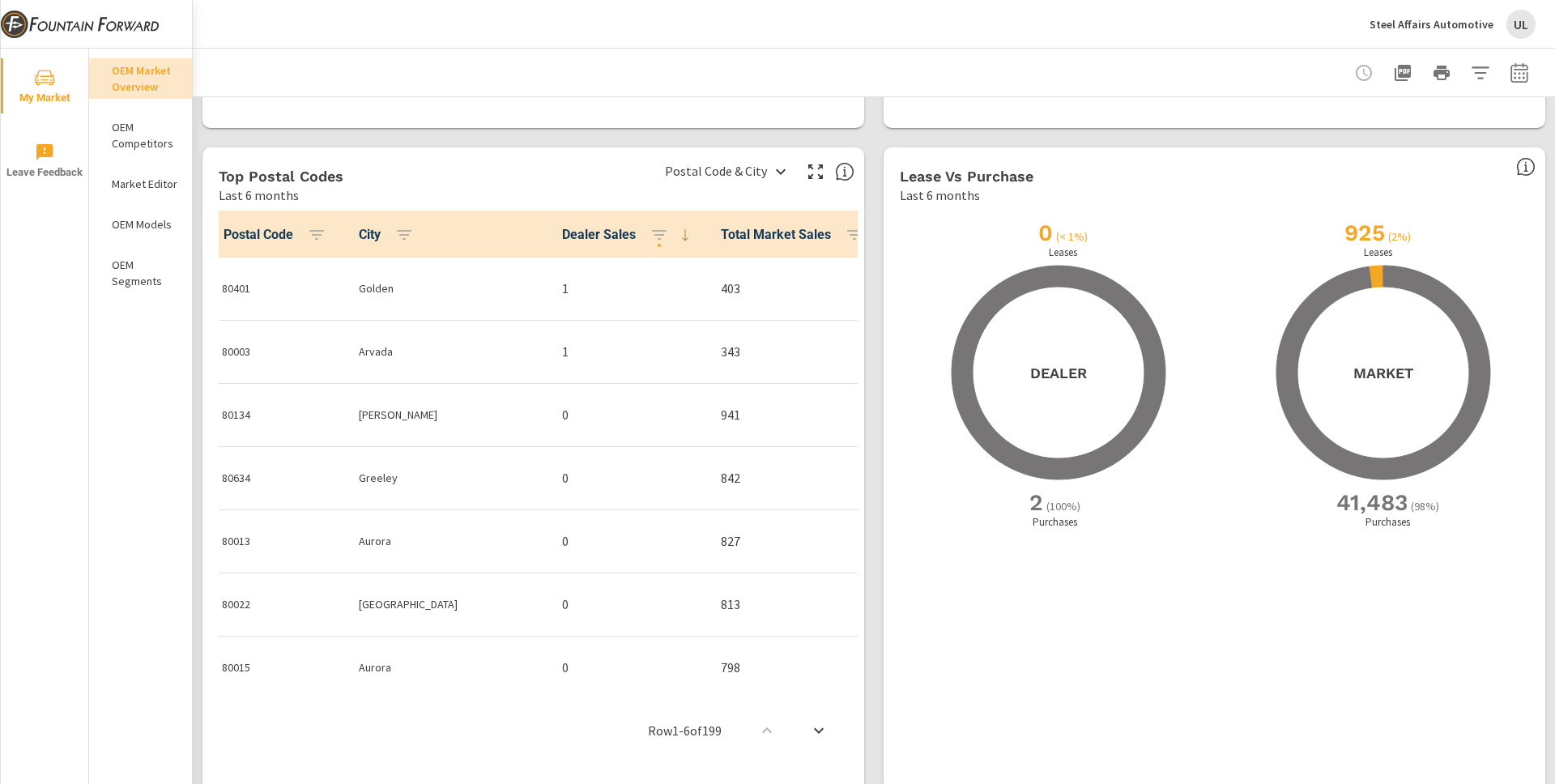
scroll to position [1438, 0]
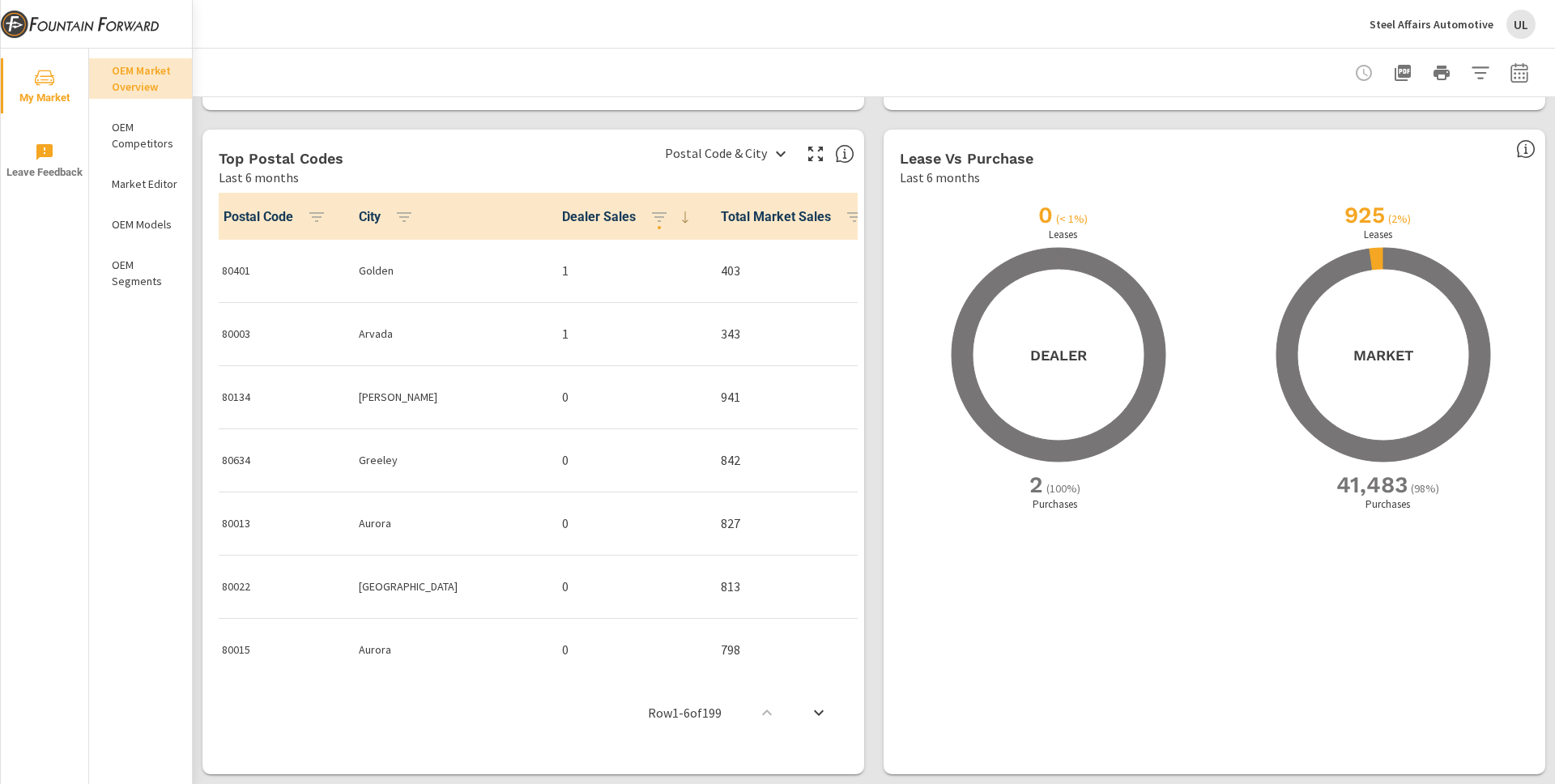
drag, startPoint x: 901, startPoint y: 157, endPoint x: 916, endPoint y: 160, distance: 15.3
click at [906, 158] on h5 "Lease vs Purchase" at bounding box center [967, 158] width 134 height 17
drag, startPoint x: 908, startPoint y: 159, endPoint x: 1004, endPoint y: 162, distance: 96.0
click at [1004, 162] on h5 "Lease vs Purchase" at bounding box center [967, 158] width 134 height 17
drag, startPoint x: 932, startPoint y: 169, endPoint x: 1046, endPoint y: 174, distance: 114.1
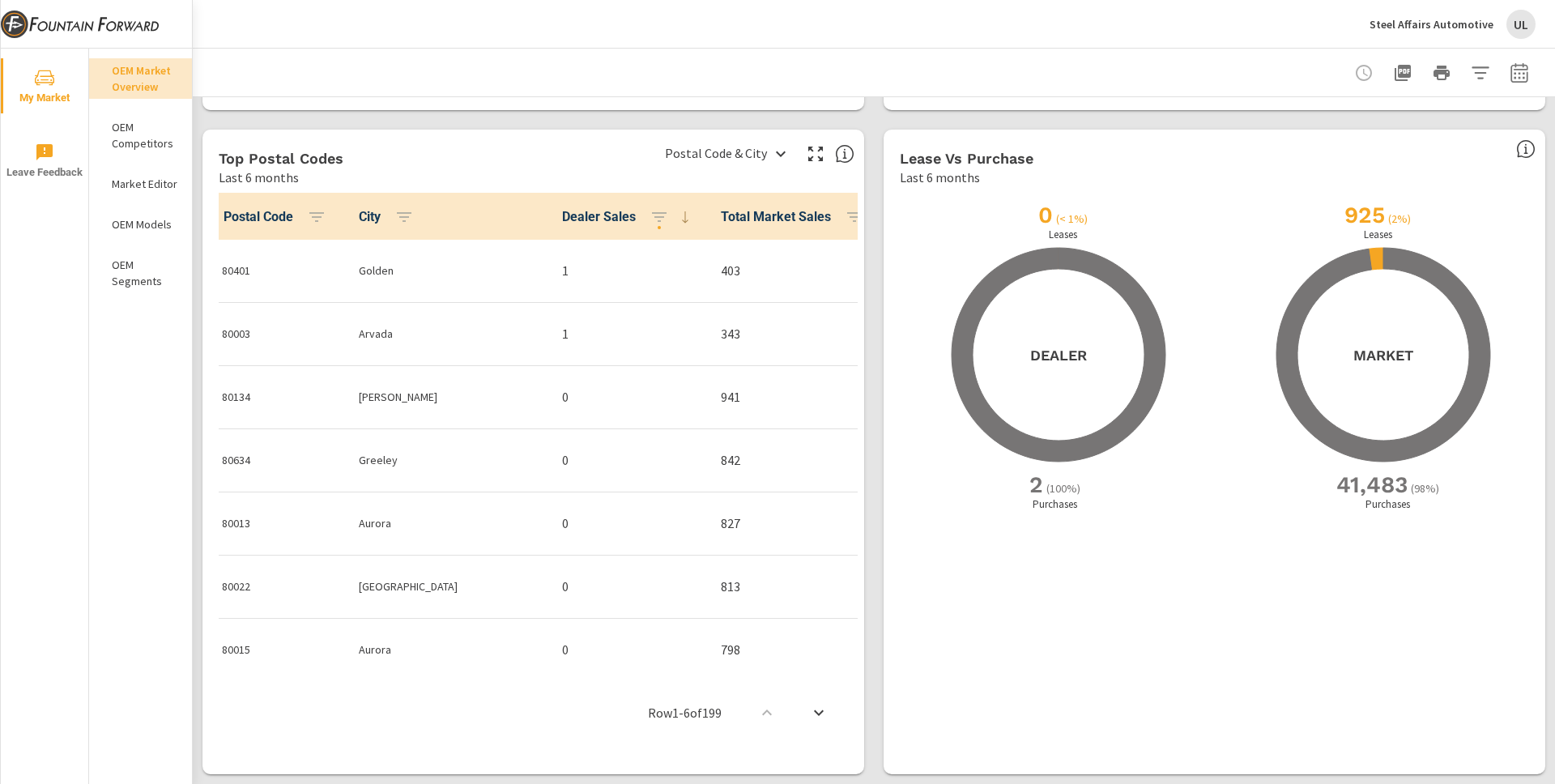
click at [943, 173] on p "Last 6 months" at bounding box center [940, 177] width 80 height 20
click at [1046, 174] on div "Last 6 months" at bounding box center [1201, 177] width 604 height 20
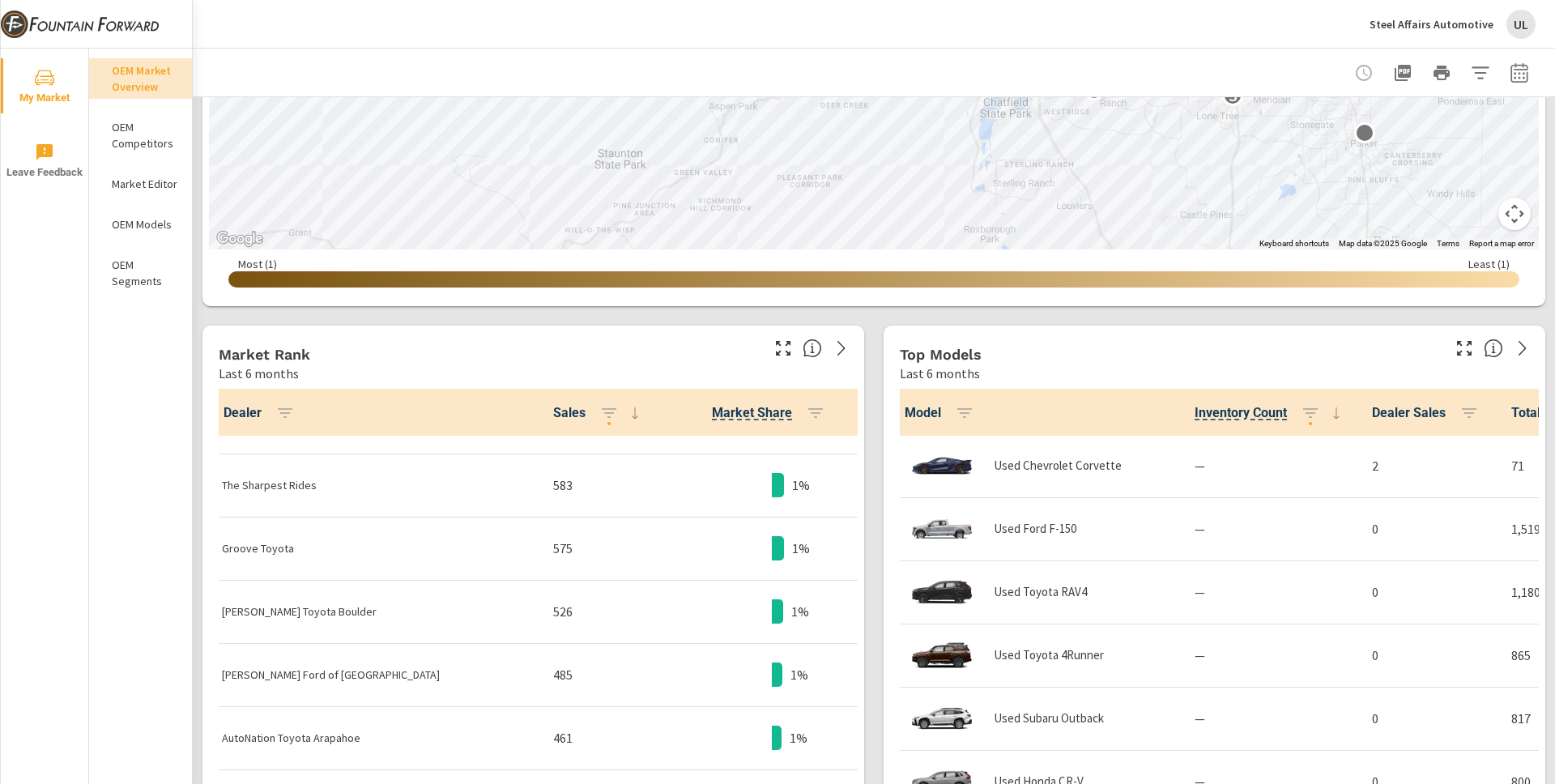
scroll to position [573, 0]
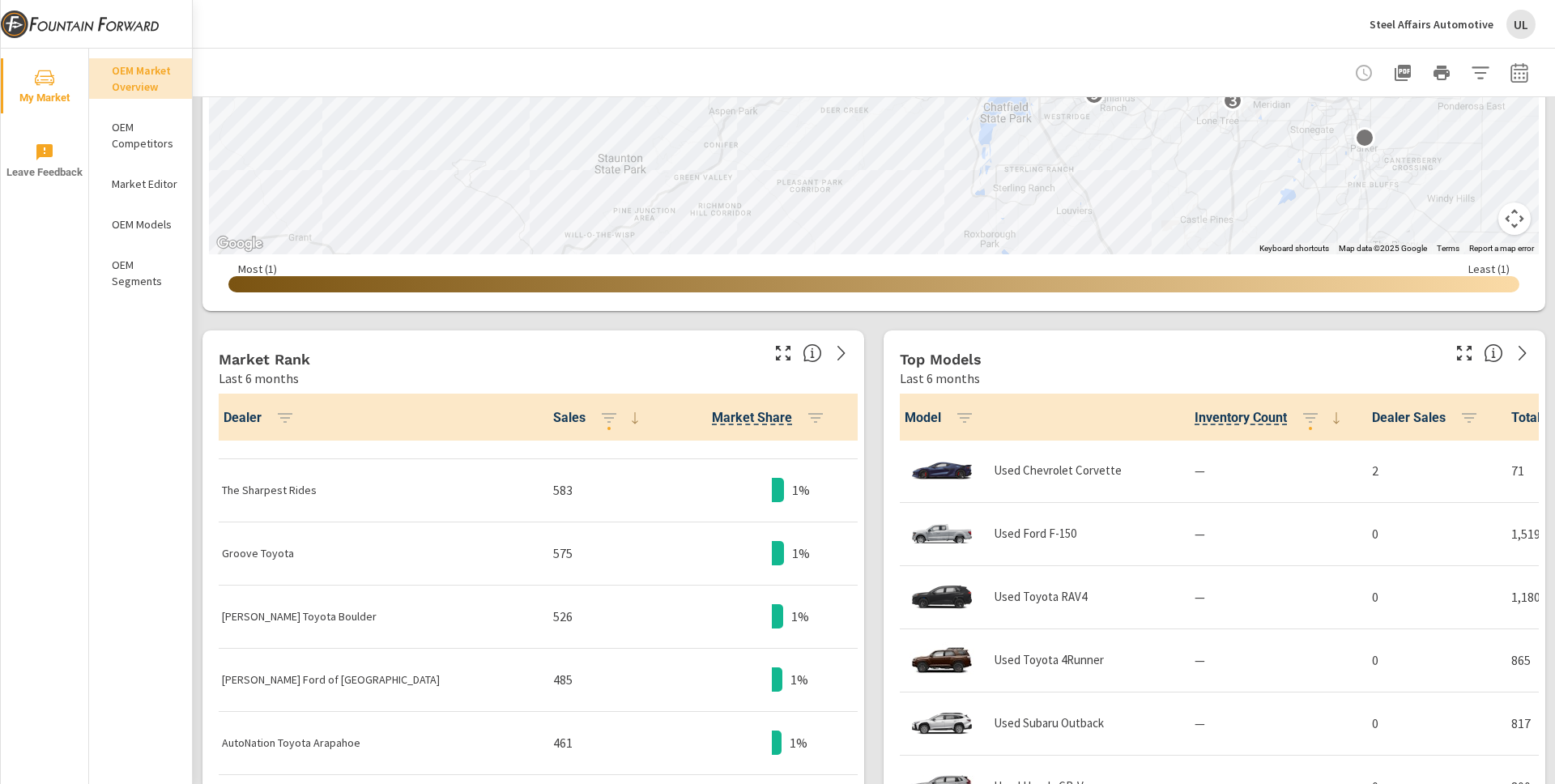
click at [136, 145] on p "OEM Competitors" at bounding box center [145, 135] width 68 height 33
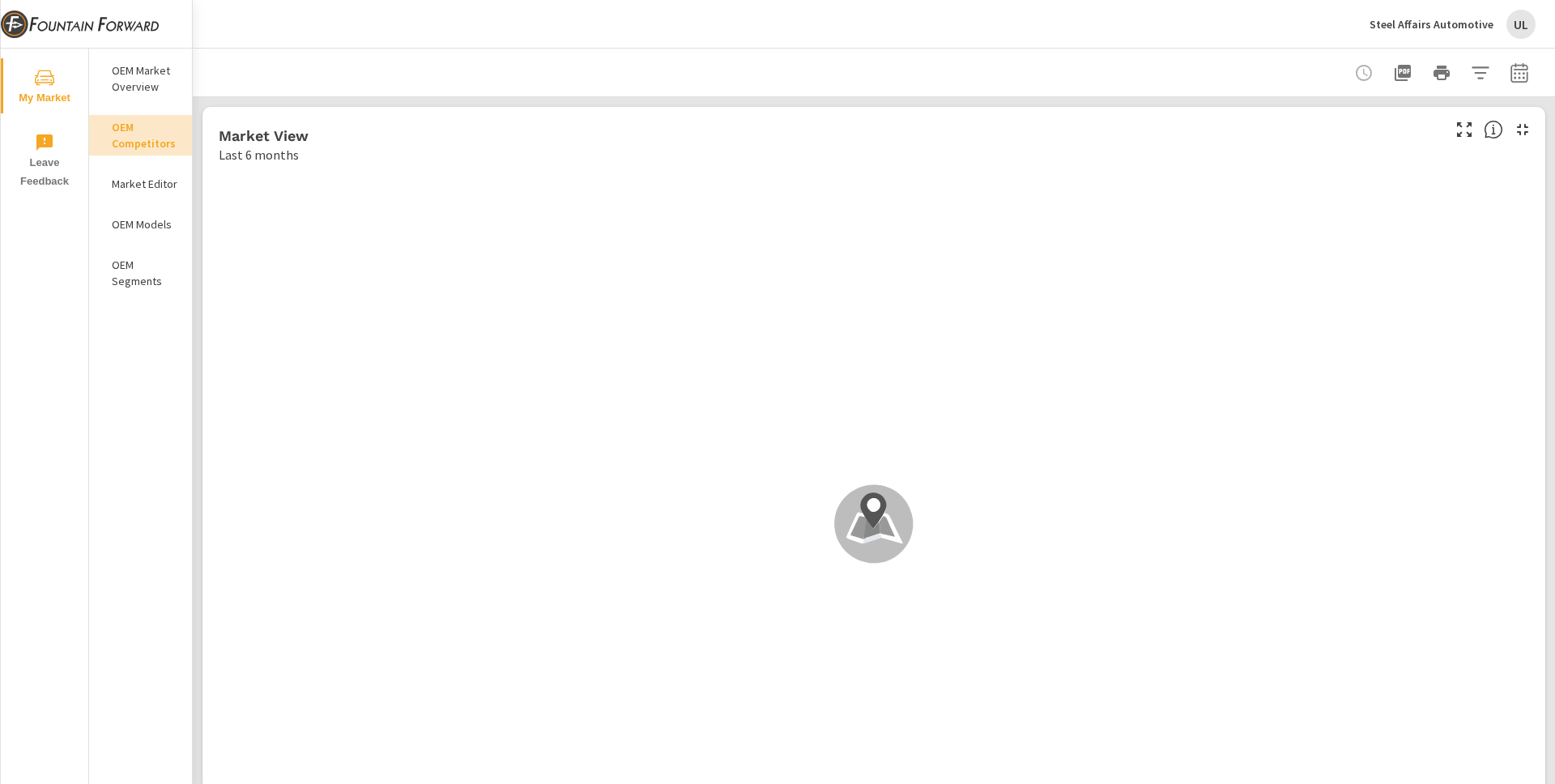
click at [1075, 46] on div "Steel Affairs Automotive UL" at bounding box center [874, 24] width 1324 height 48
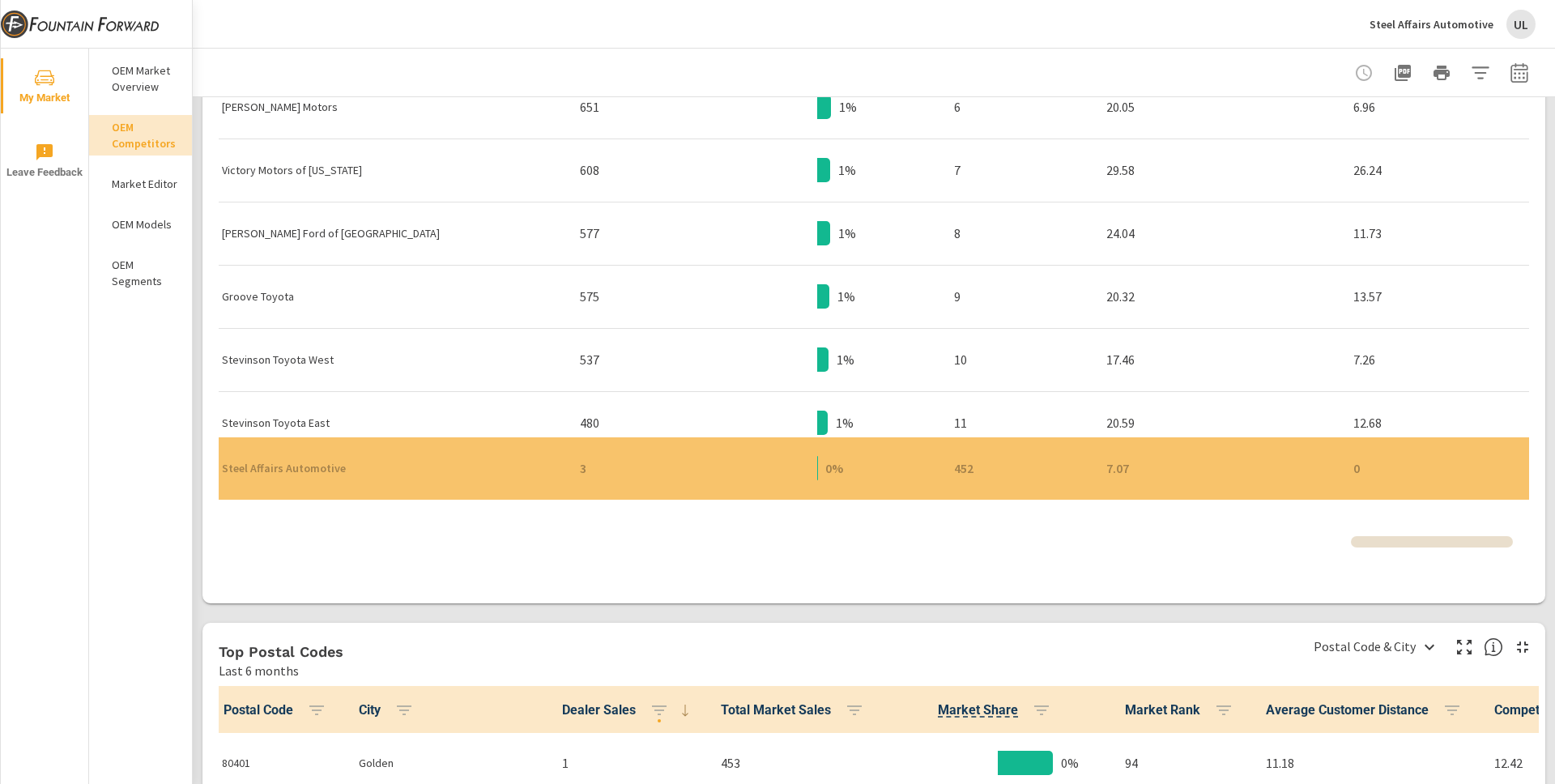
scroll to position [324, 0]
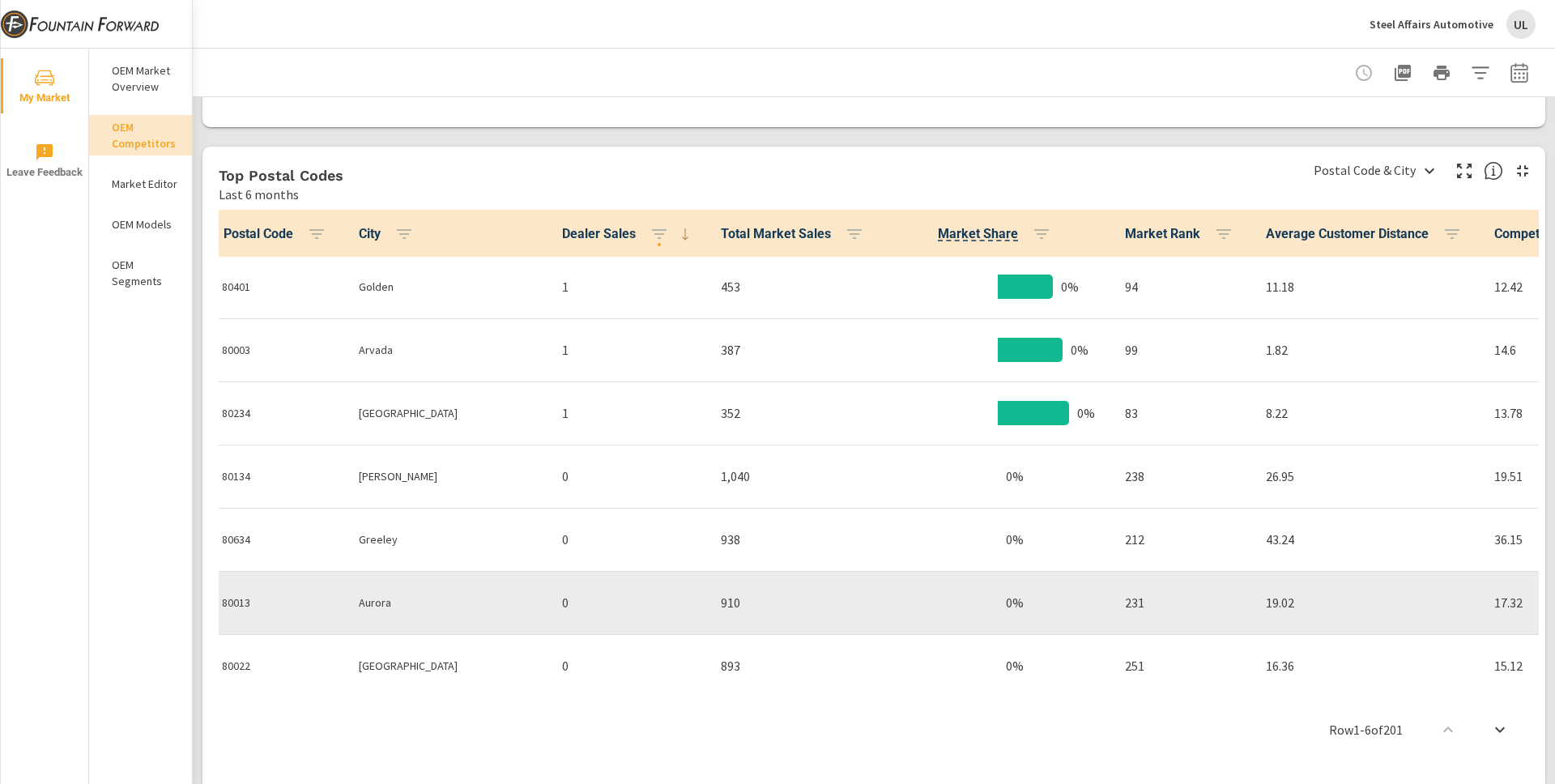
scroll to position [1438, 0]
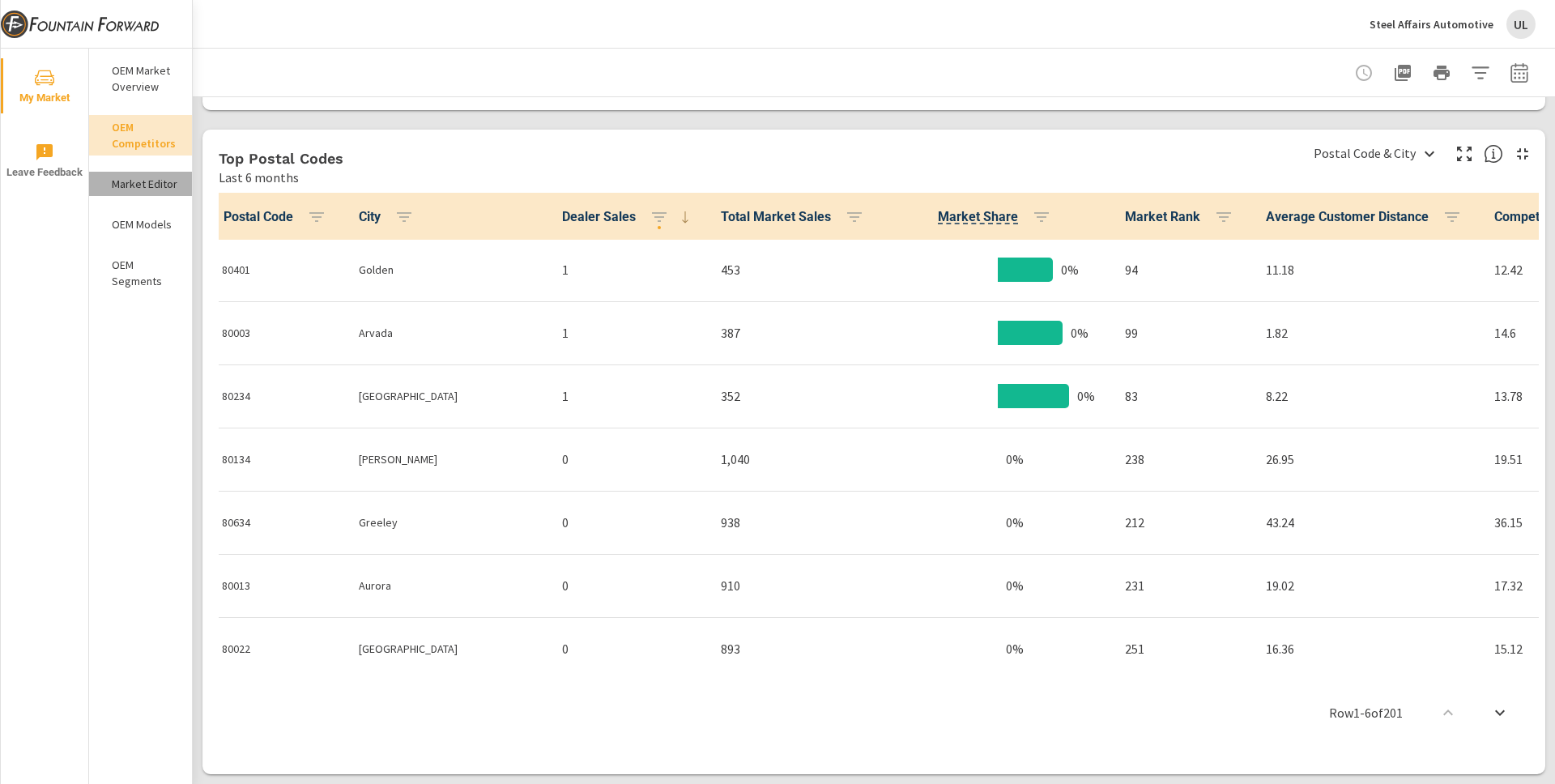
click at [112, 182] on p "Market Editor" at bounding box center [145, 184] width 68 height 16
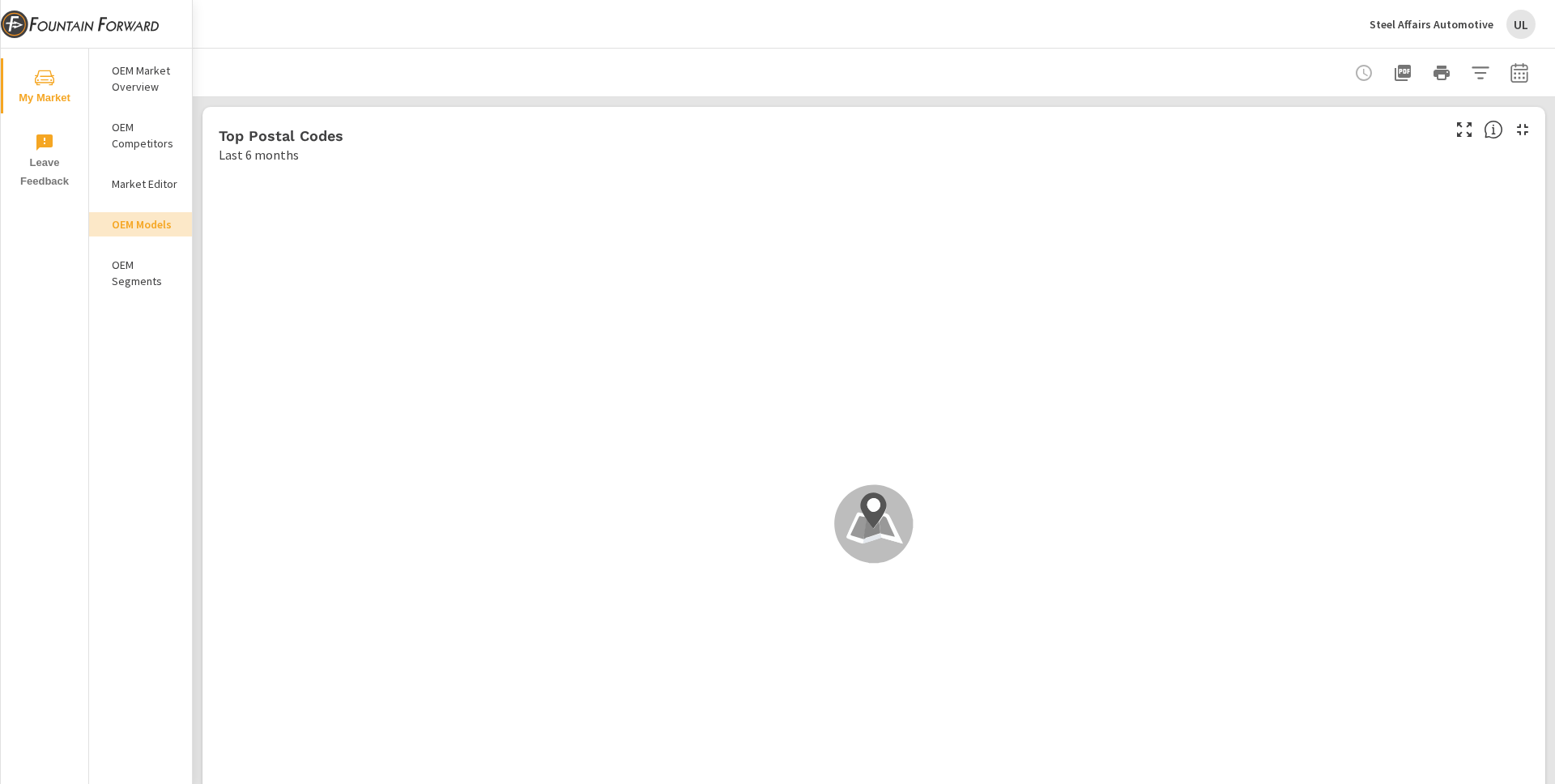
scroll to position [1, 0]
click at [137, 69] on p "OEM Market Overview" at bounding box center [145, 79] width 68 height 33
click at [1074, 68] on div at bounding box center [874, 72] width 1324 height 48
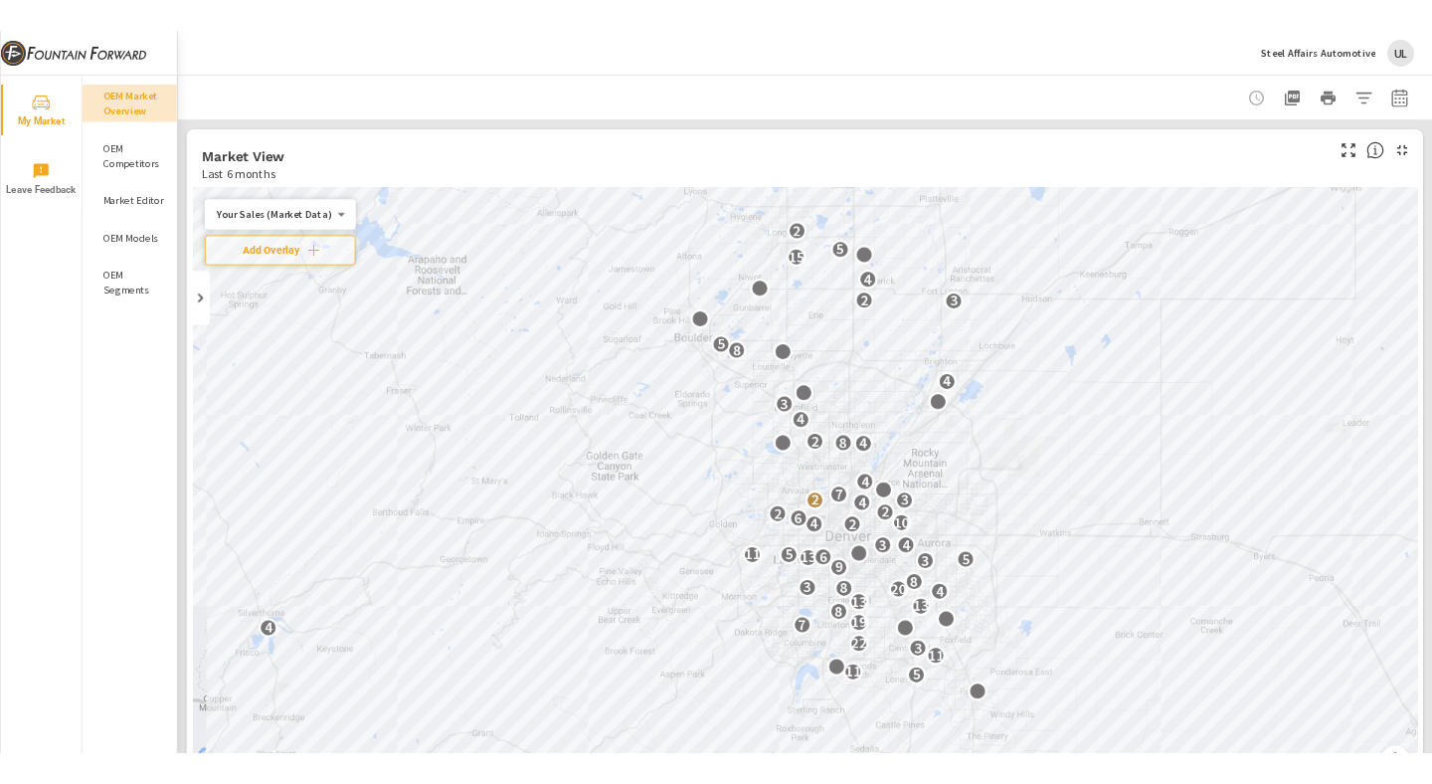
scroll to position [1, 0]
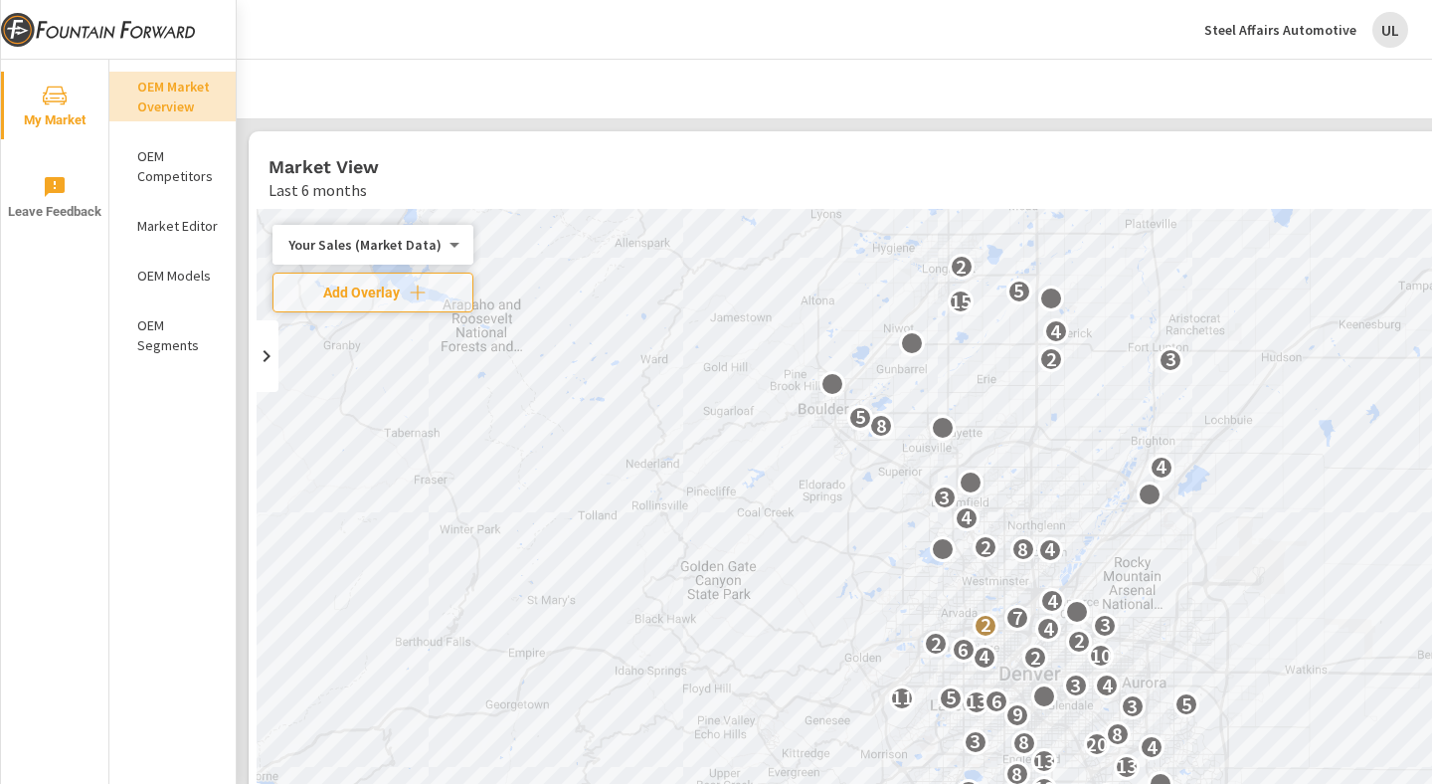
click at [739, 191] on div "Last 6 months" at bounding box center [916, 190] width 1297 height 24
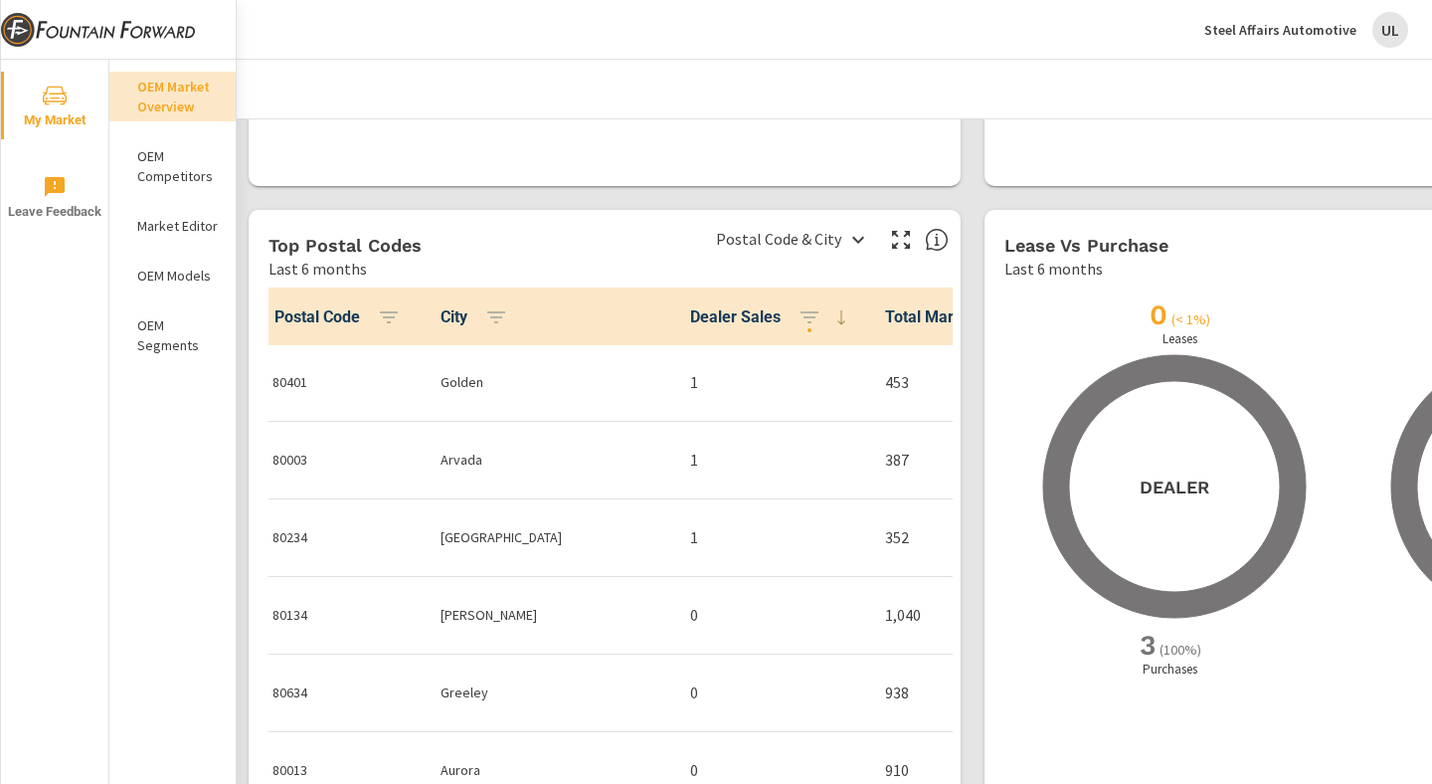
scroll to position [1735, 0]
